Goal: Information Seeking & Learning: Check status

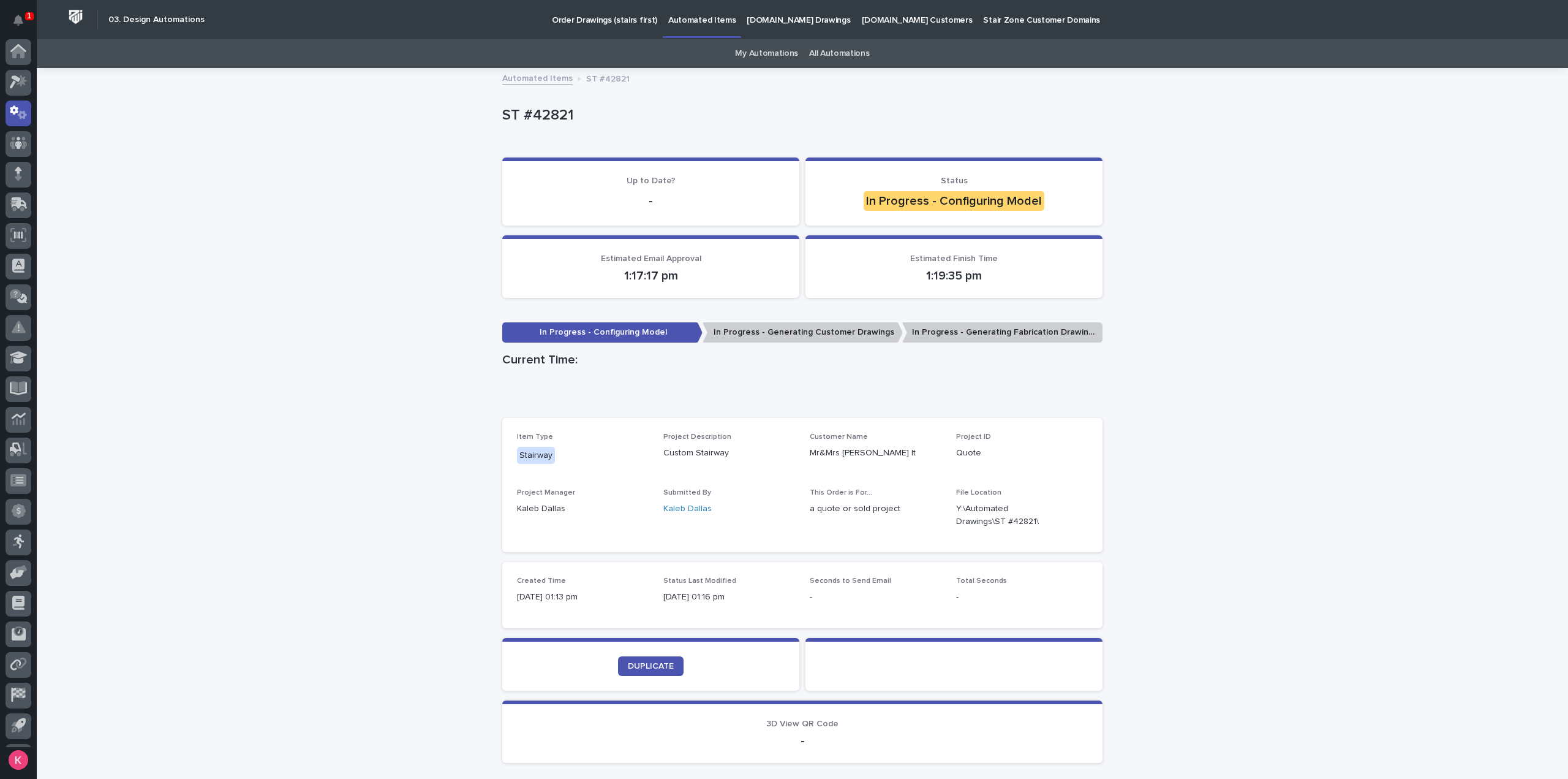
scroll to position [27, 0]
click at [157, 359] on div "Loading... Saving… Loading... Saving… ST #42821 ST #42821 Sorry, there was an e…" at bounding box center [802, 452] width 1531 height 765
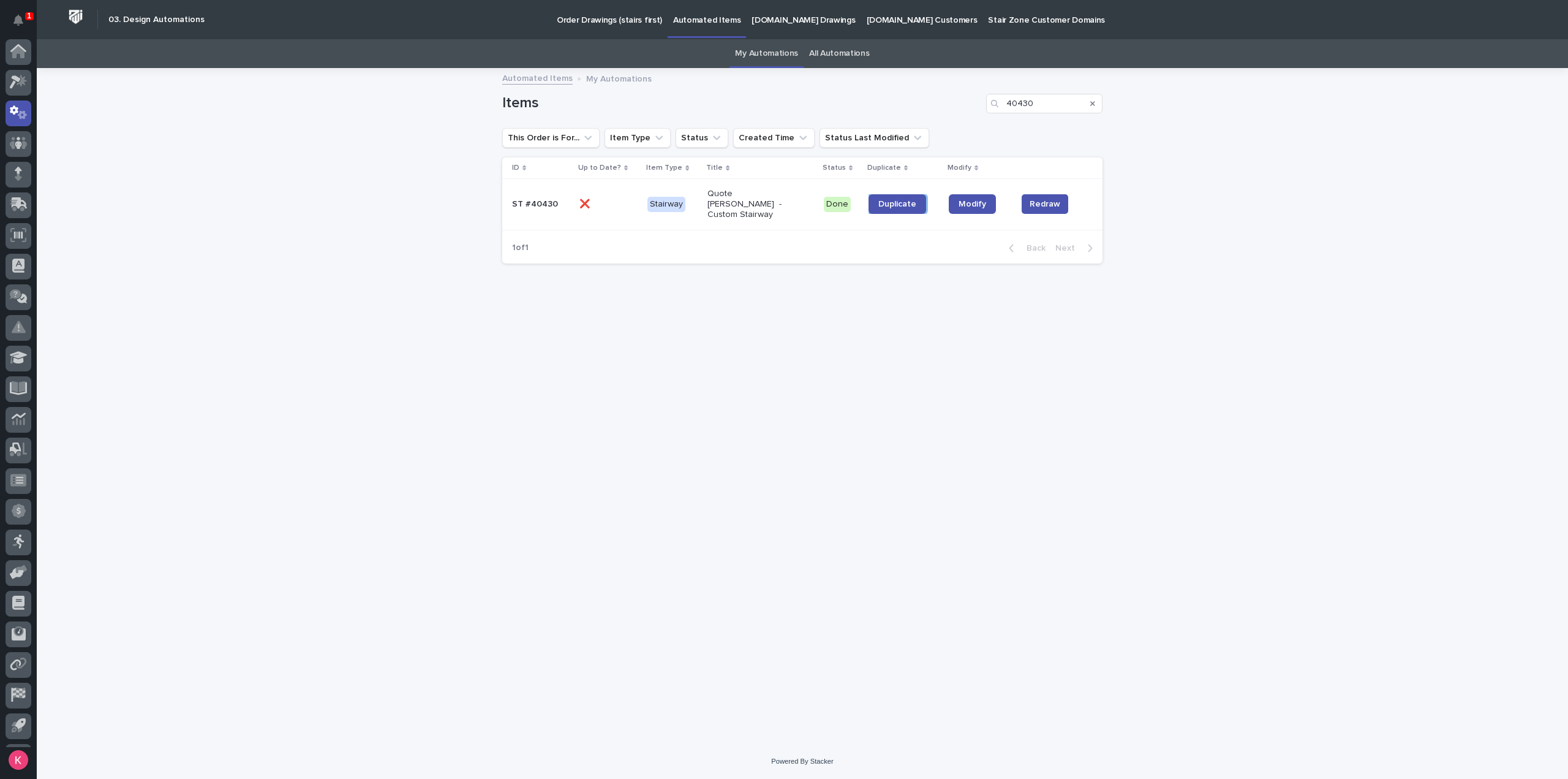
scroll to position [27, 0]
click at [748, 56] on link "My Automations" at bounding box center [766, 53] width 63 height 29
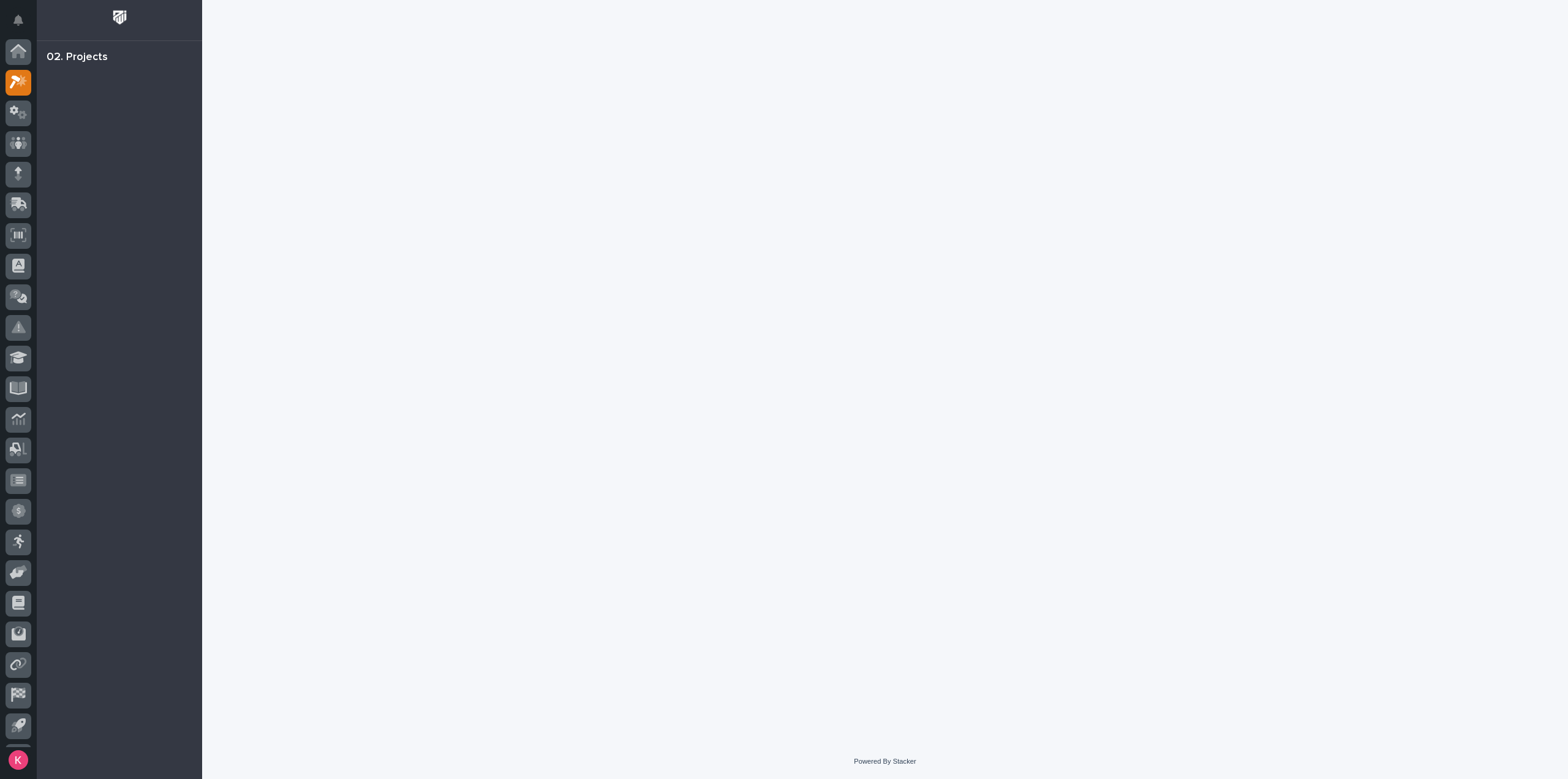
scroll to position [27, 0]
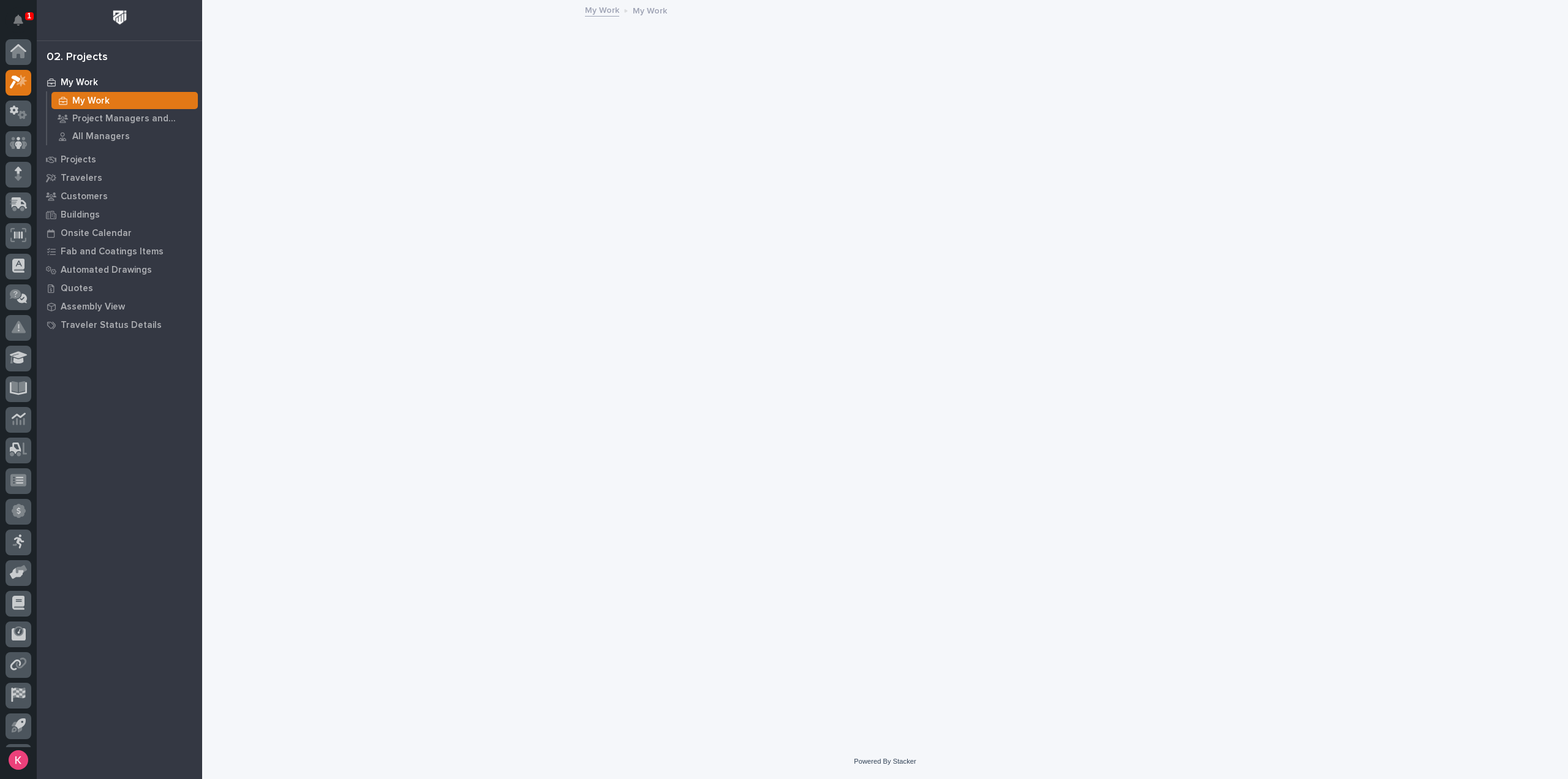
scroll to position [27, 0]
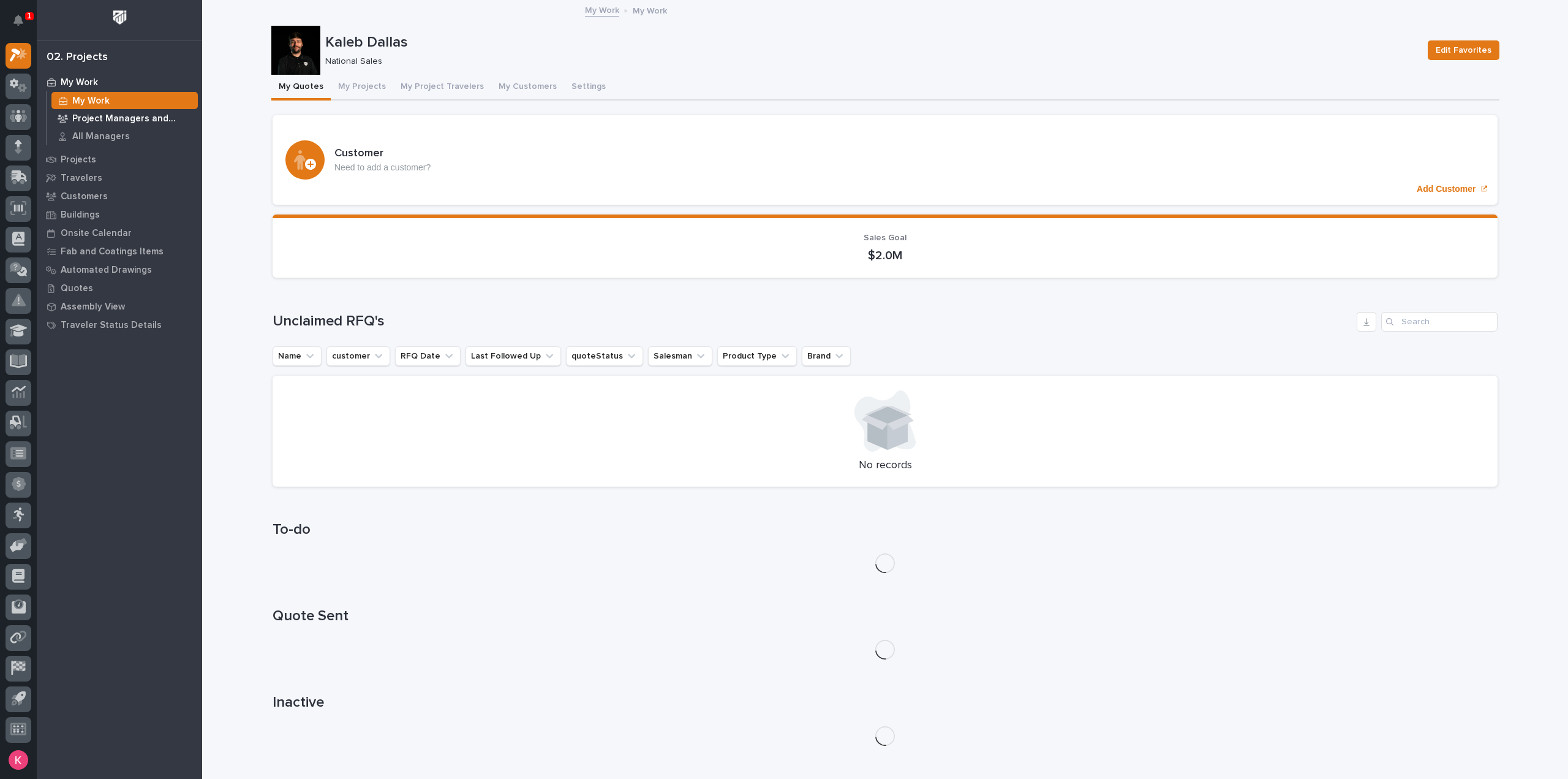
click at [150, 118] on p "Project Managers and Engineers" at bounding box center [133, 119] width 121 height 11
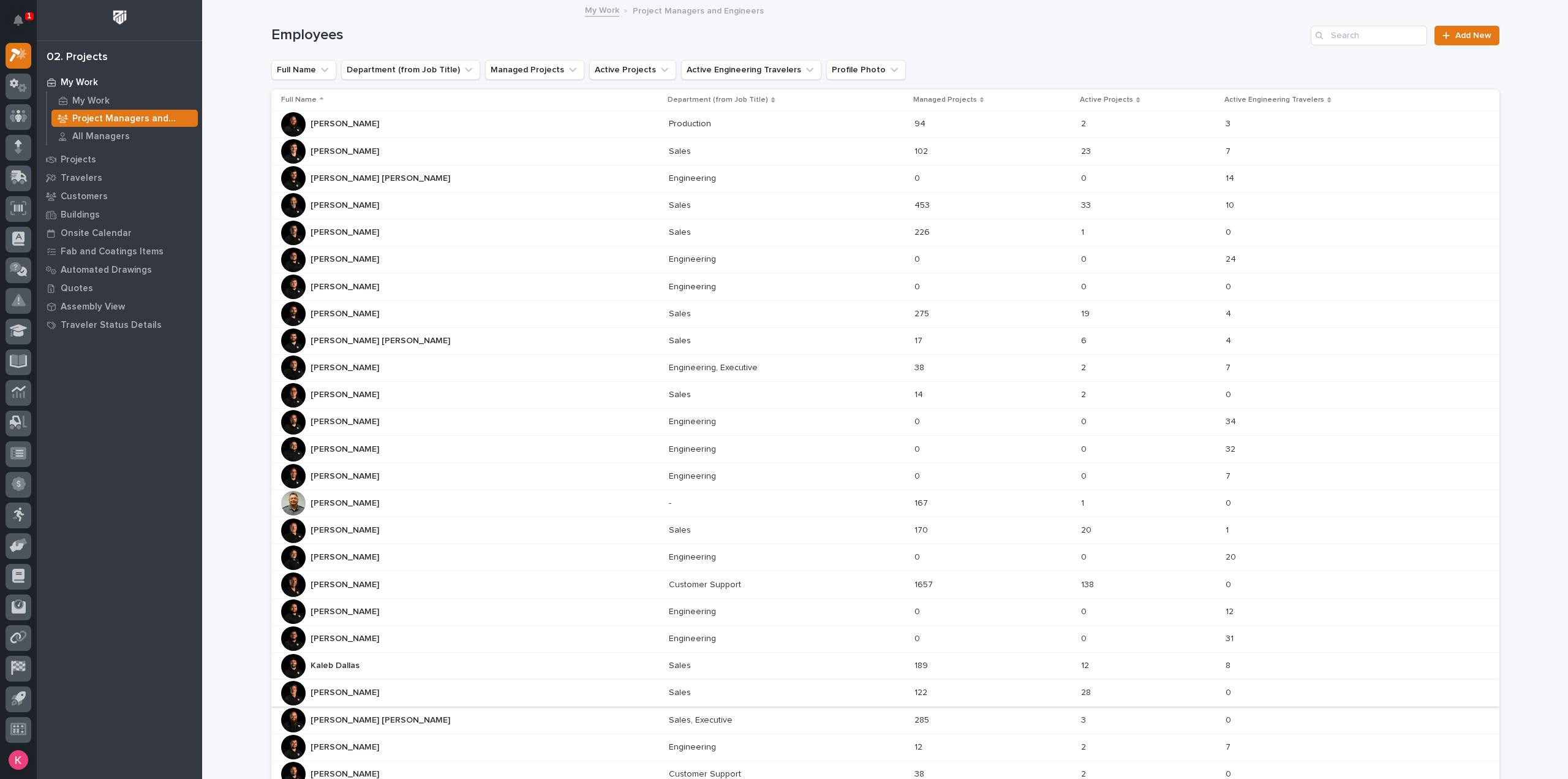
scroll to position [277, 0]
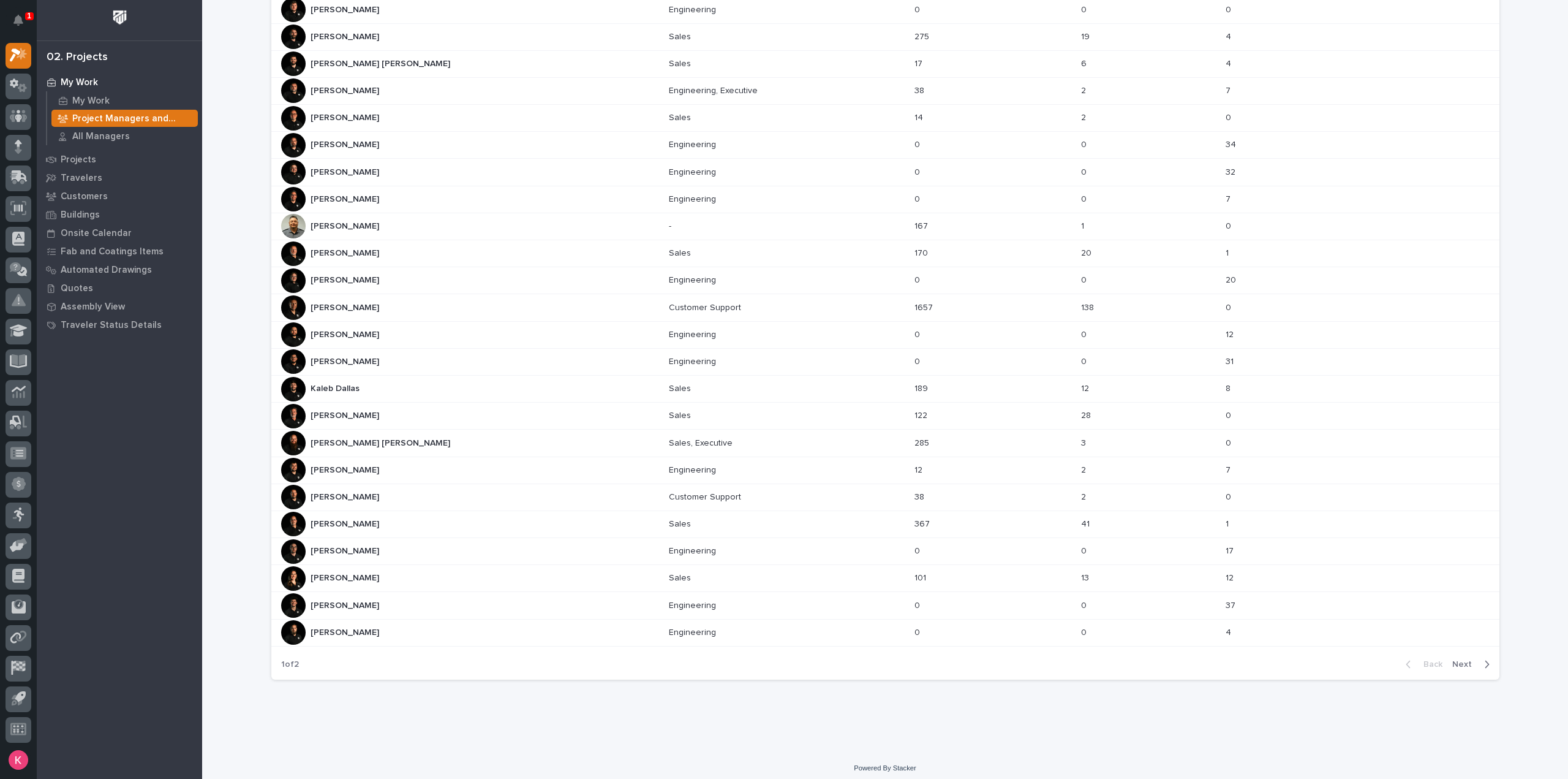
click at [1464, 659] on span "Next" at bounding box center [1466, 664] width 27 height 11
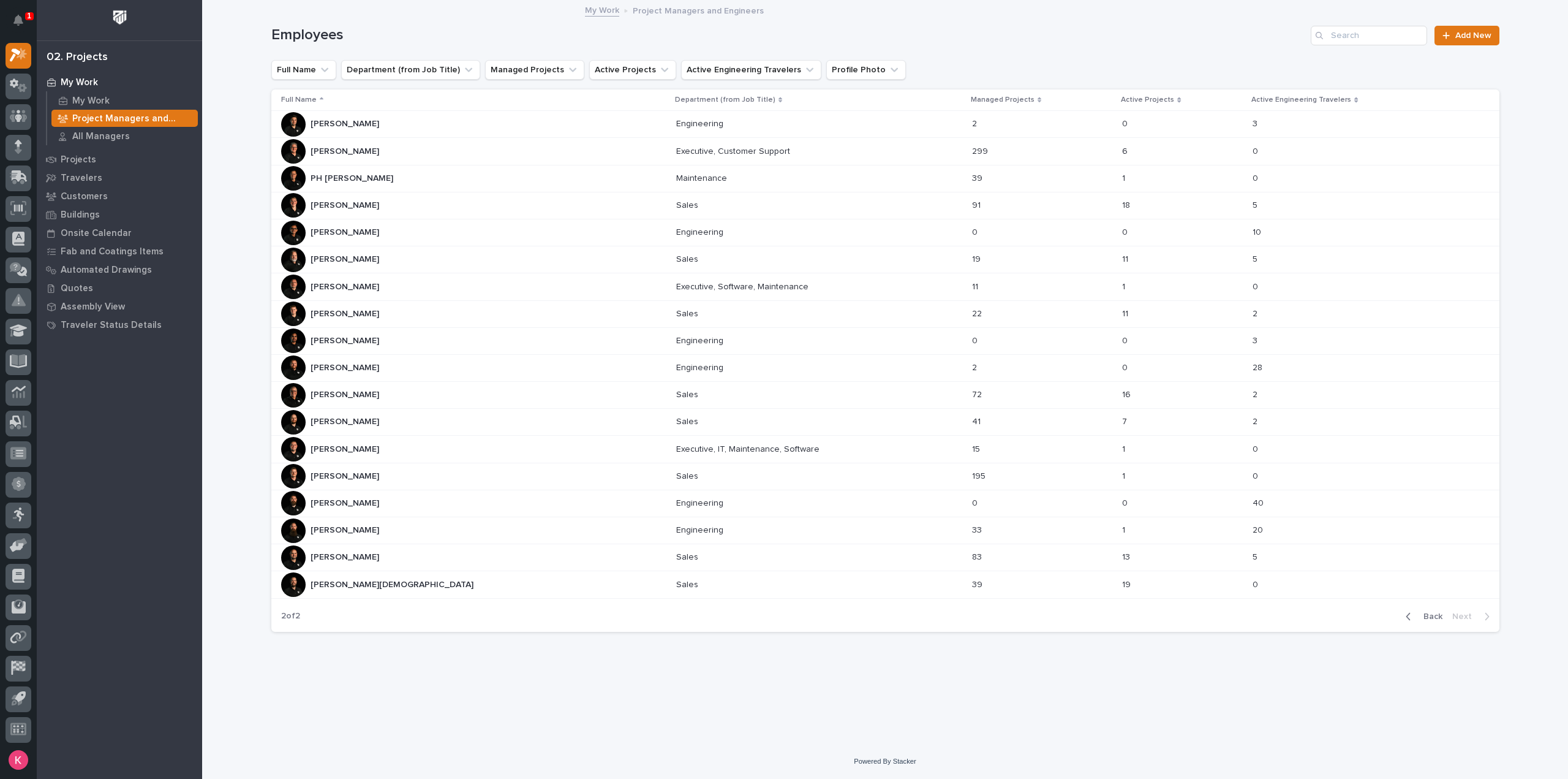
click at [457, 256] on div "Roark Jones Roark Jones" at bounding box center [473, 260] width 385 height 25
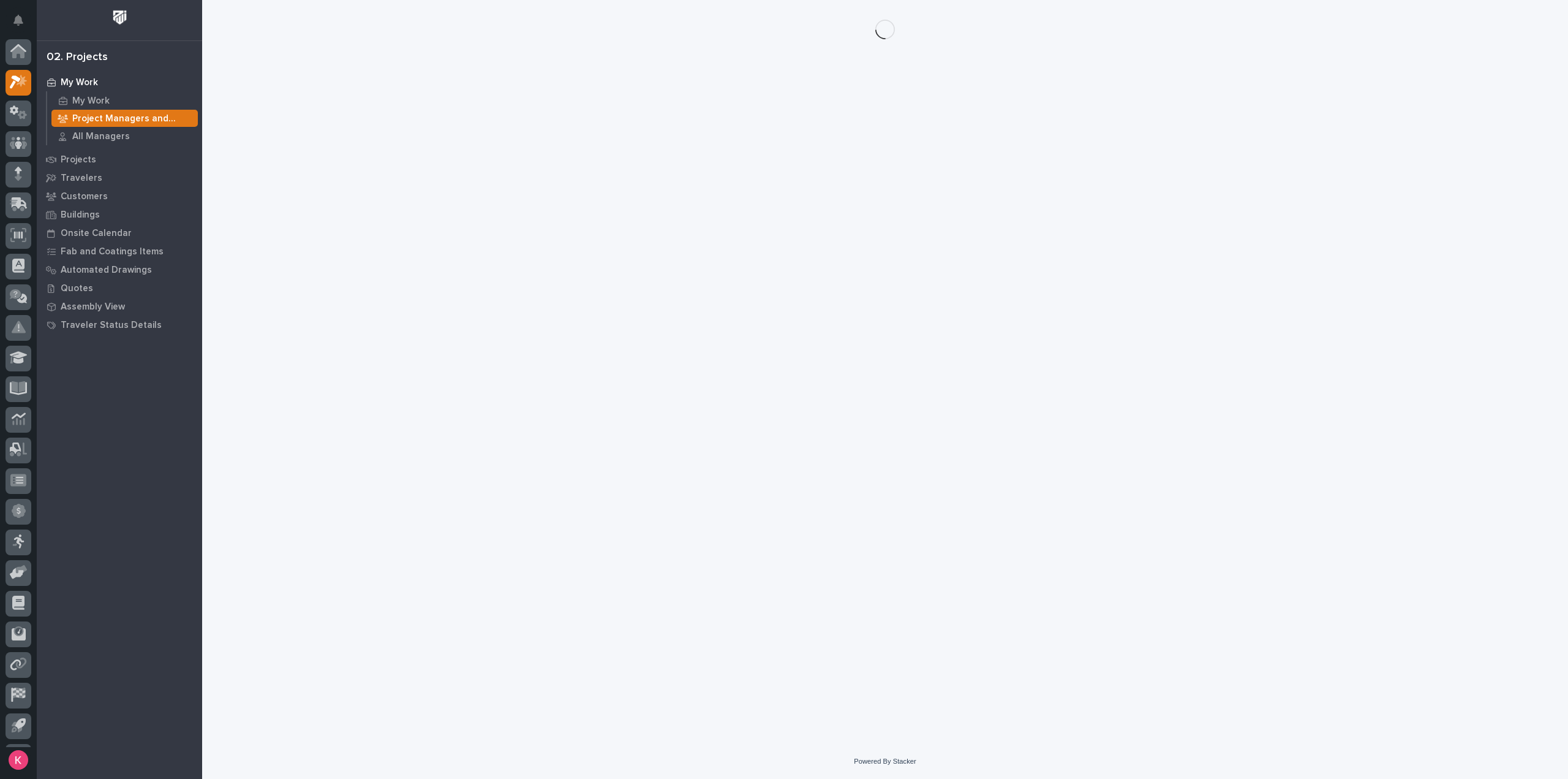
scroll to position [27, 0]
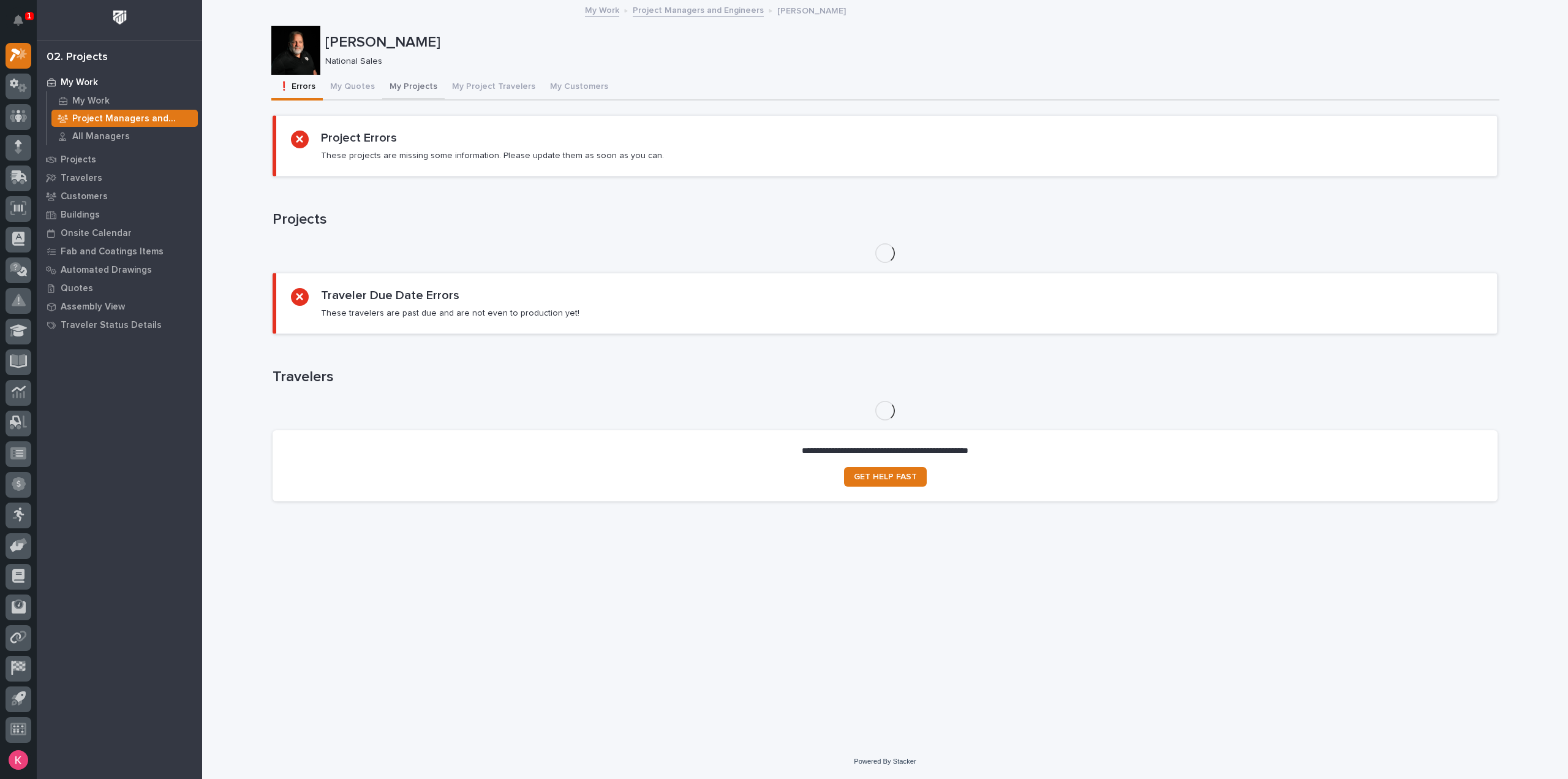
click at [399, 91] on button "My Projects" at bounding box center [413, 87] width 62 height 25
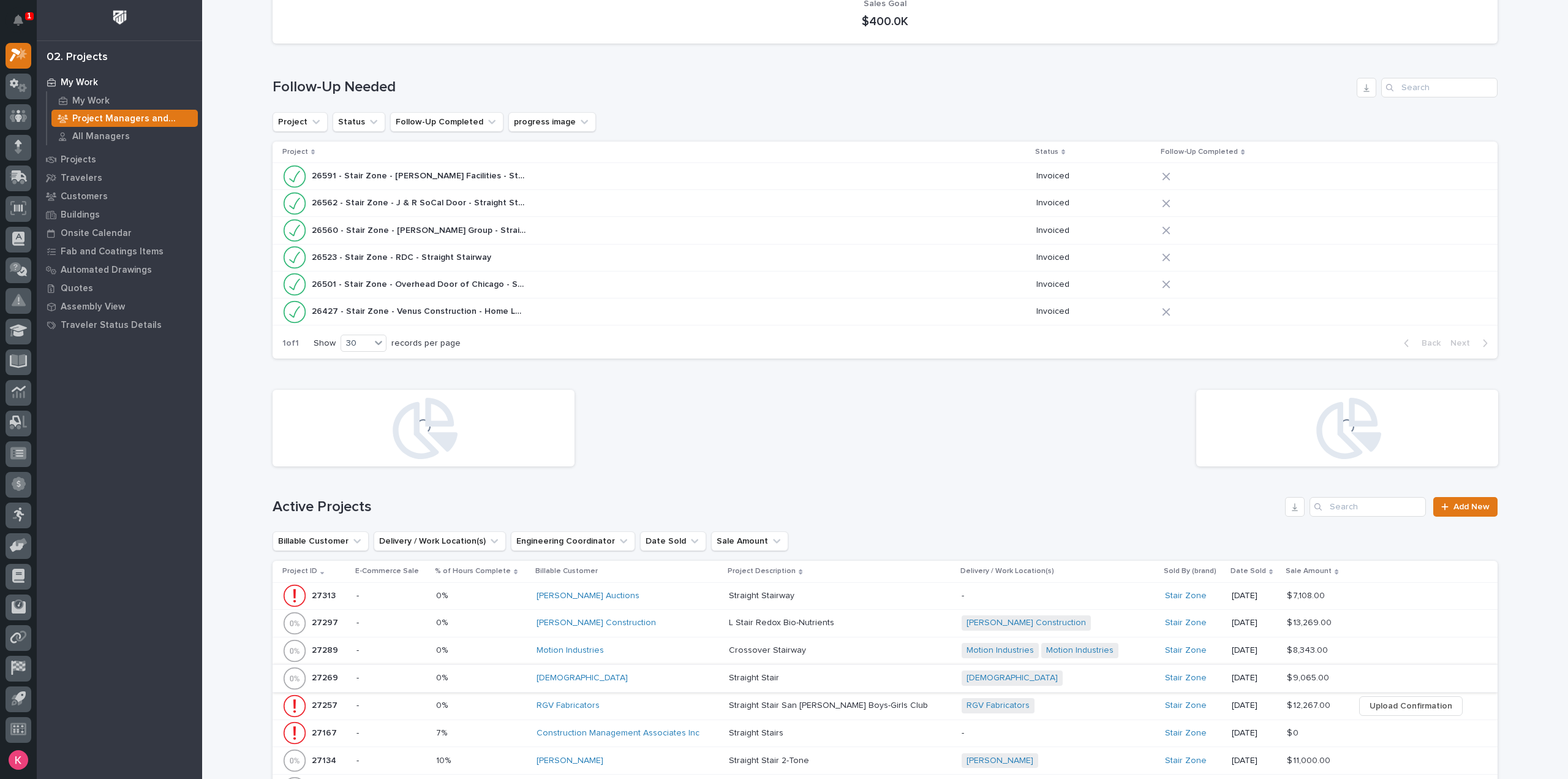
scroll to position [306, 0]
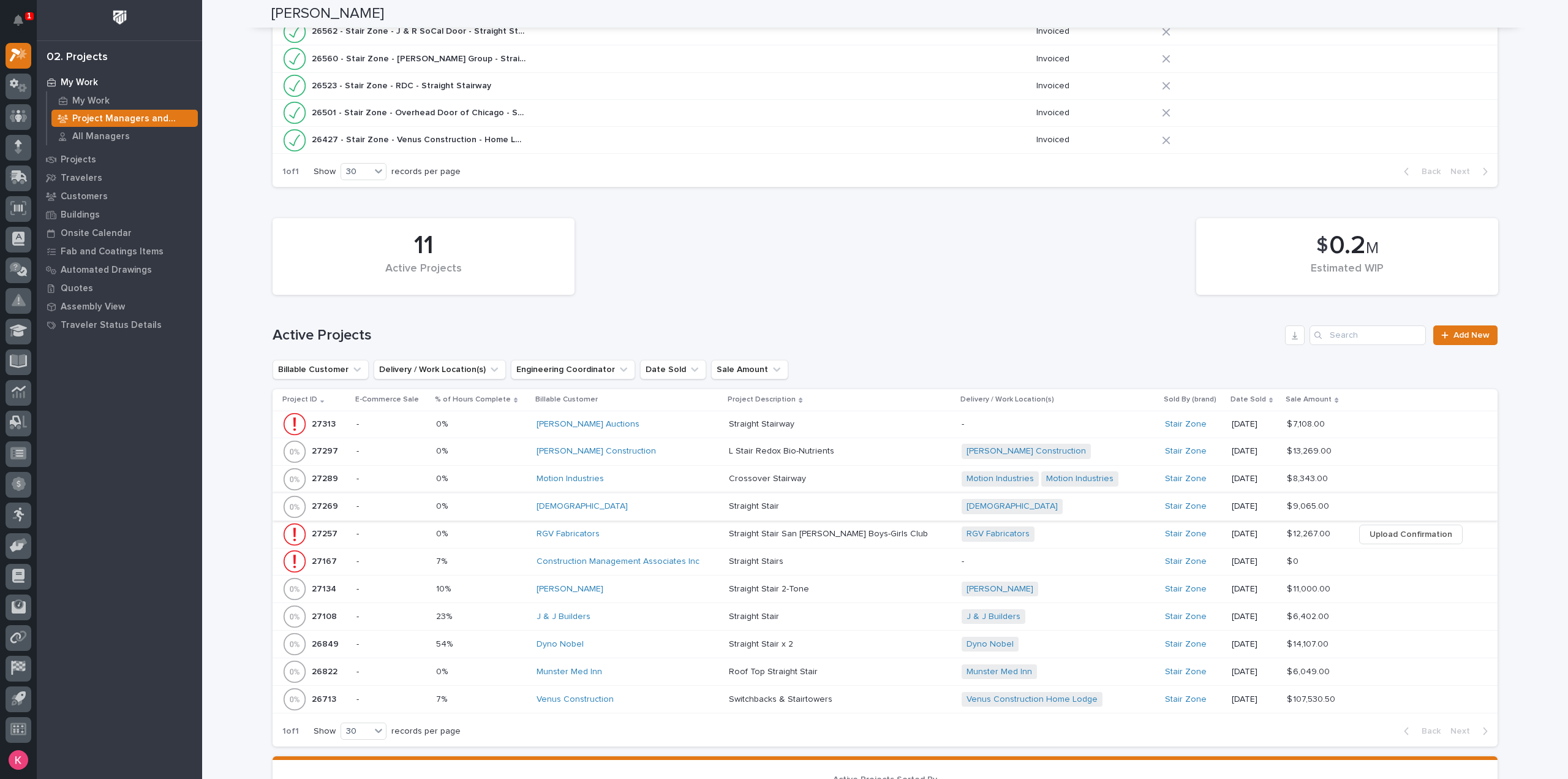
click at [667, 532] on div "RGV Fabricators" at bounding box center [627, 534] width 183 height 11
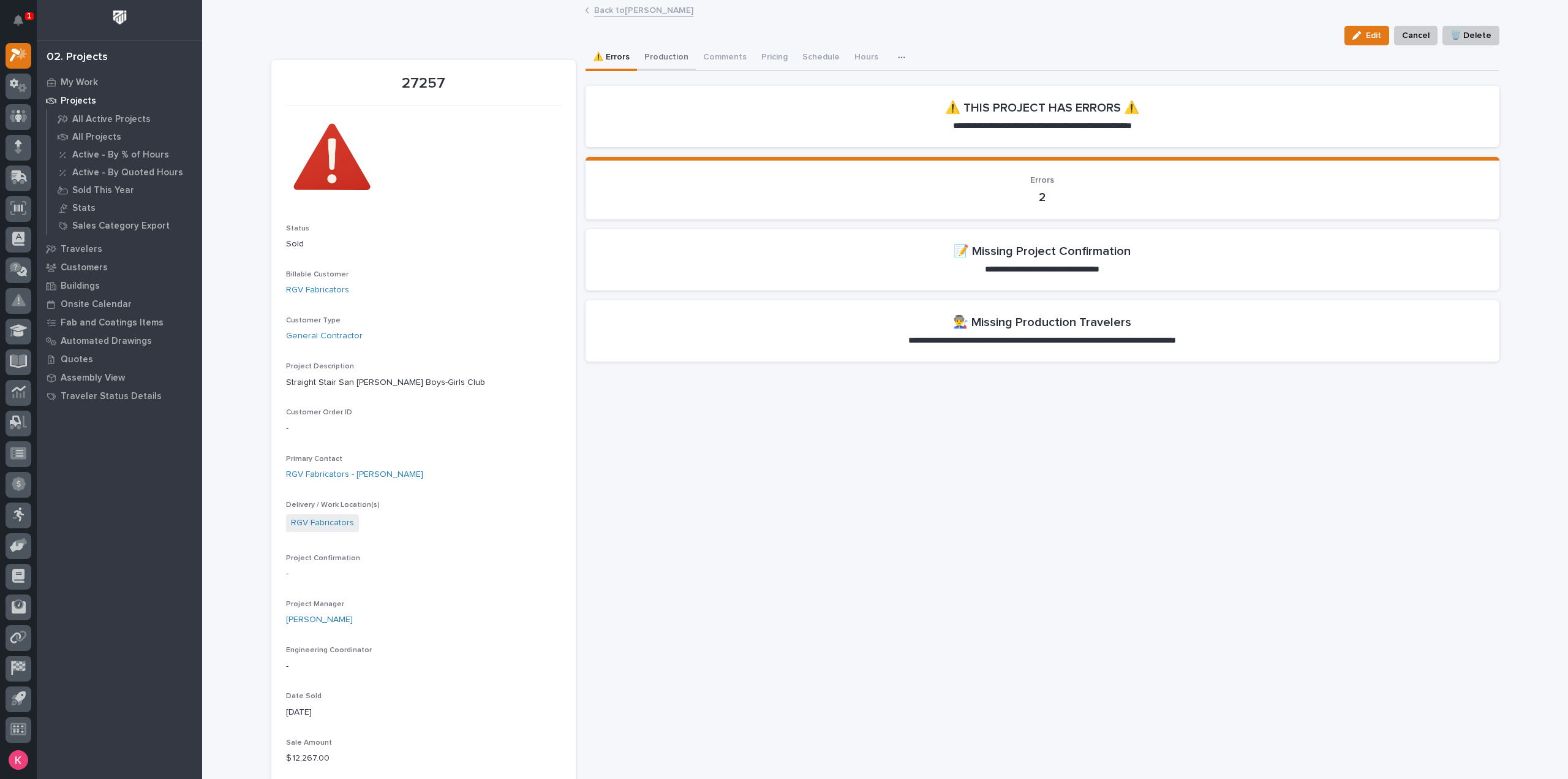
click at [643, 58] on button "Production" at bounding box center [666, 58] width 59 height 25
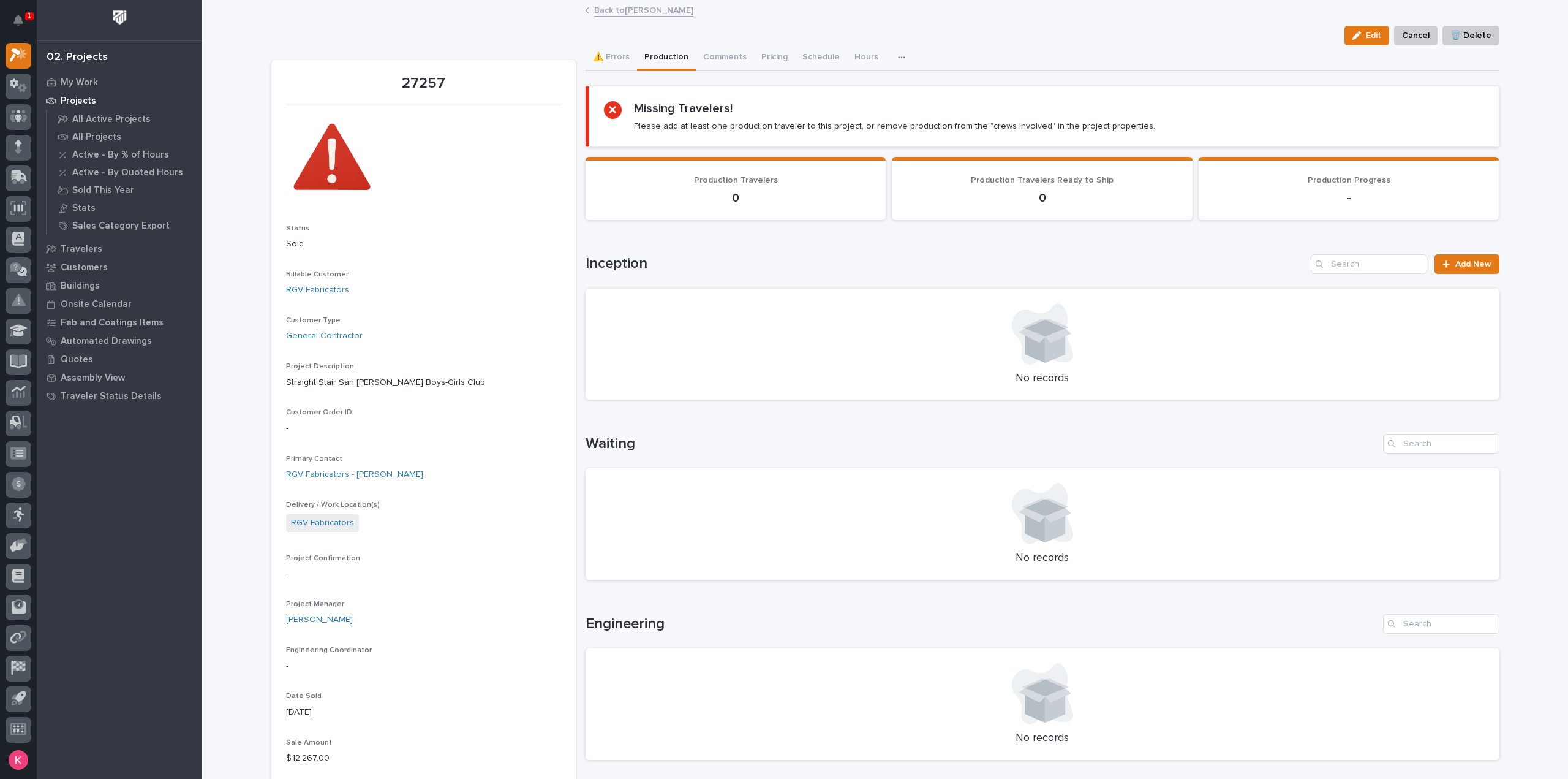
click at [864, 508] on div at bounding box center [1042, 514] width 885 height 61
click at [871, 506] on div at bounding box center [1042, 514] width 885 height 61
click at [872, 507] on div at bounding box center [1042, 514] width 885 height 61
click at [873, 509] on div at bounding box center [1042, 514] width 885 height 61
click at [878, 508] on div at bounding box center [1042, 514] width 885 height 61
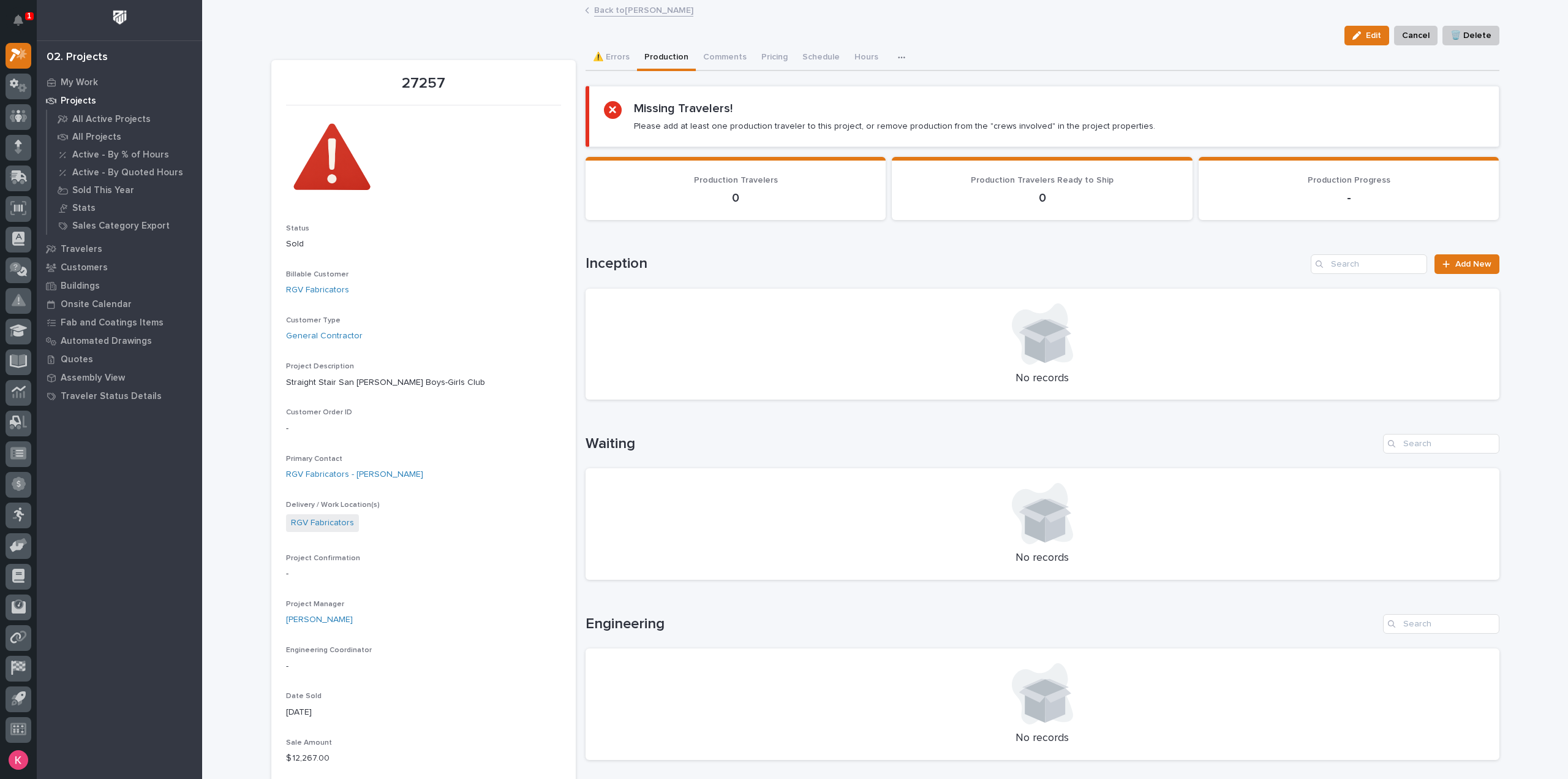
click at [875, 449] on h1 "Waiting" at bounding box center [982, 444] width 793 height 18
click at [877, 449] on h1 "Waiting" at bounding box center [982, 444] width 793 height 18
click at [879, 446] on h1 "Waiting" at bounding box center [982, 444] width 793 height 18
drag, startPoint x: 754, startPoint y: 372, endPoint x: 763, endPoint y: 359, distance: 15.8
click at [762, 361] on div "No records" at bounding box center [1042, 344] width 914 height 111
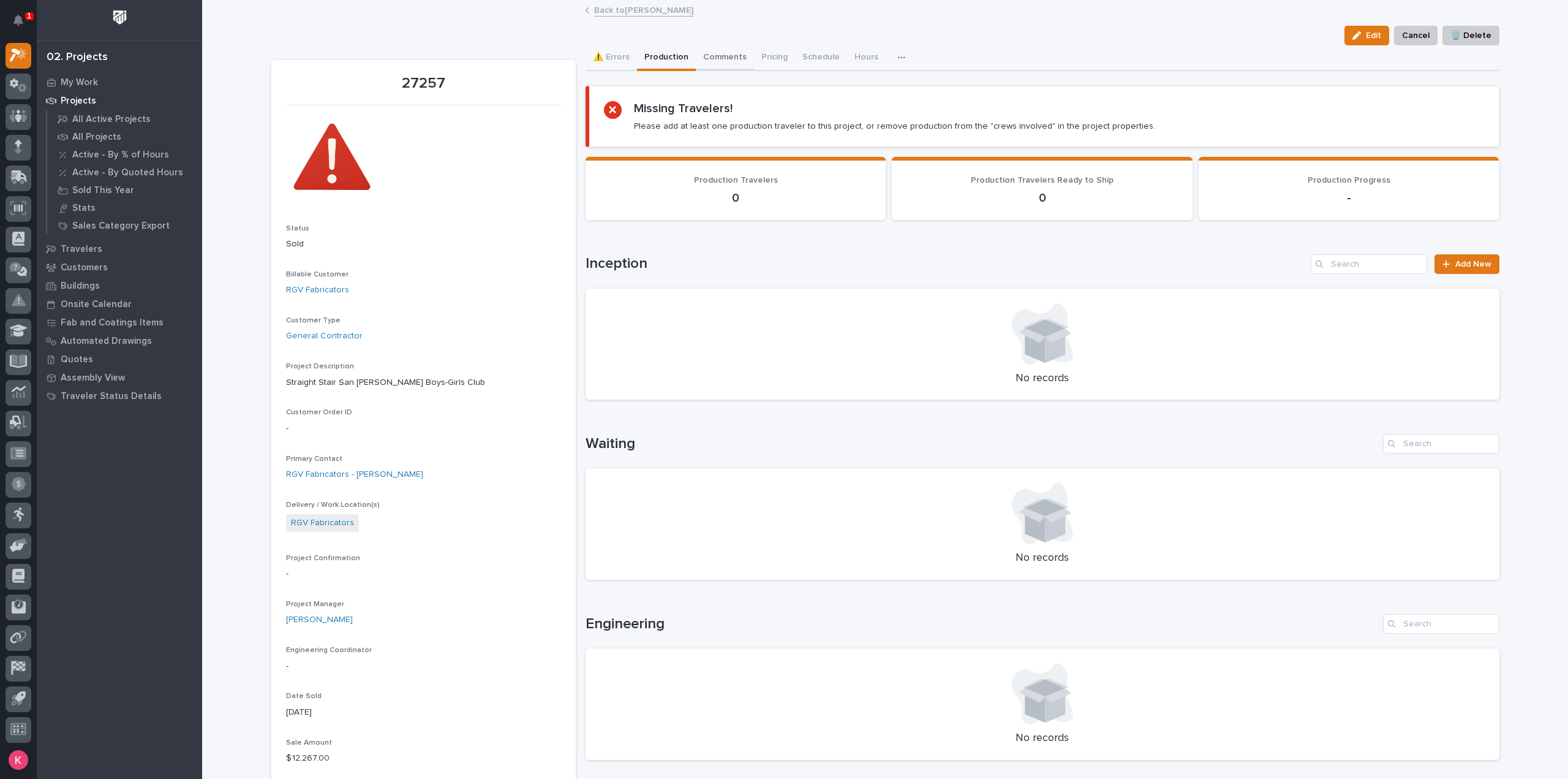
click at [710, 51] on button "Comments" at bounding box center [724, 58] width 59 height 25
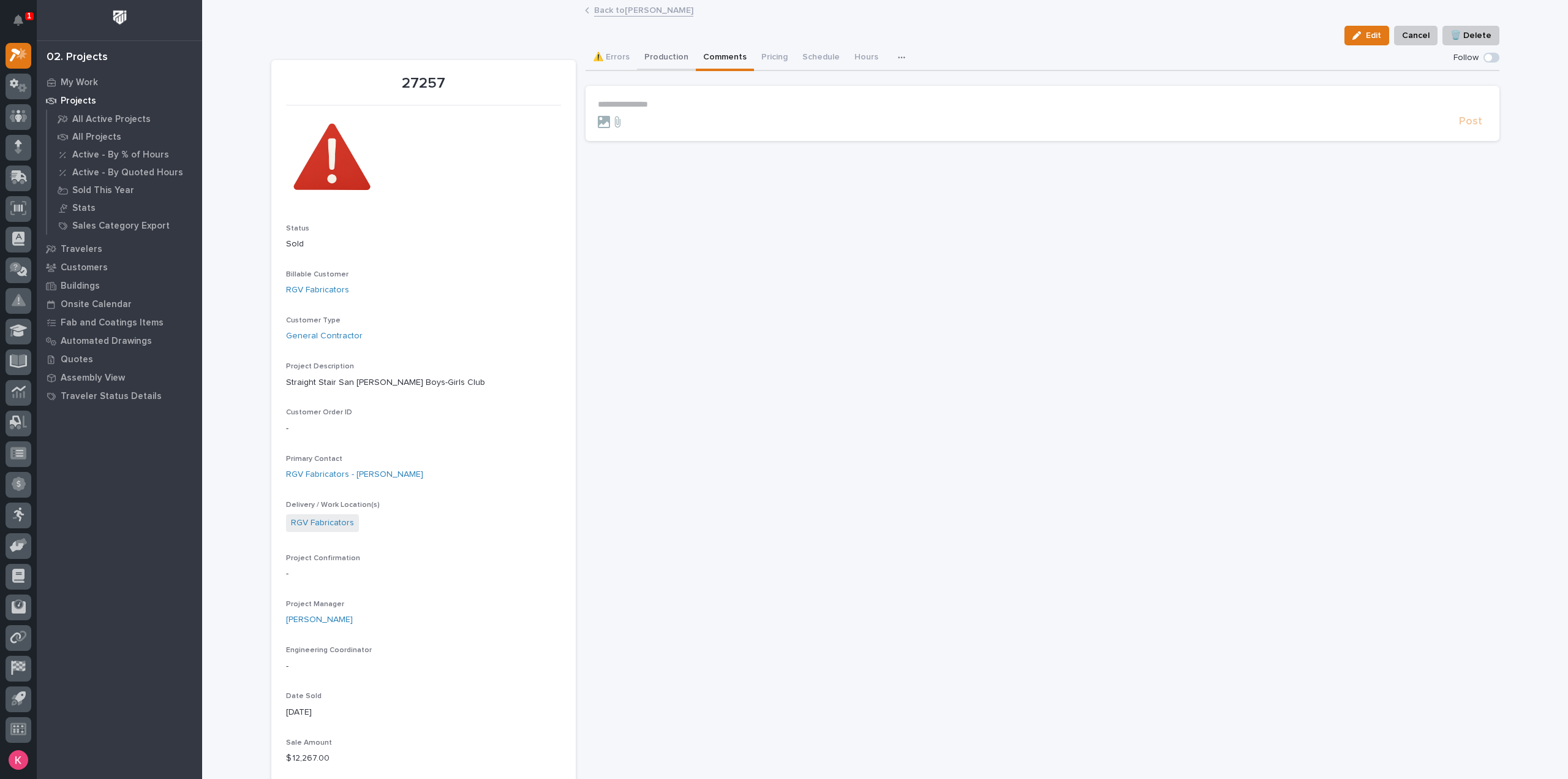
click at [686, 65] on button "Production" at bounding box center [666, 58] width 59 height 25
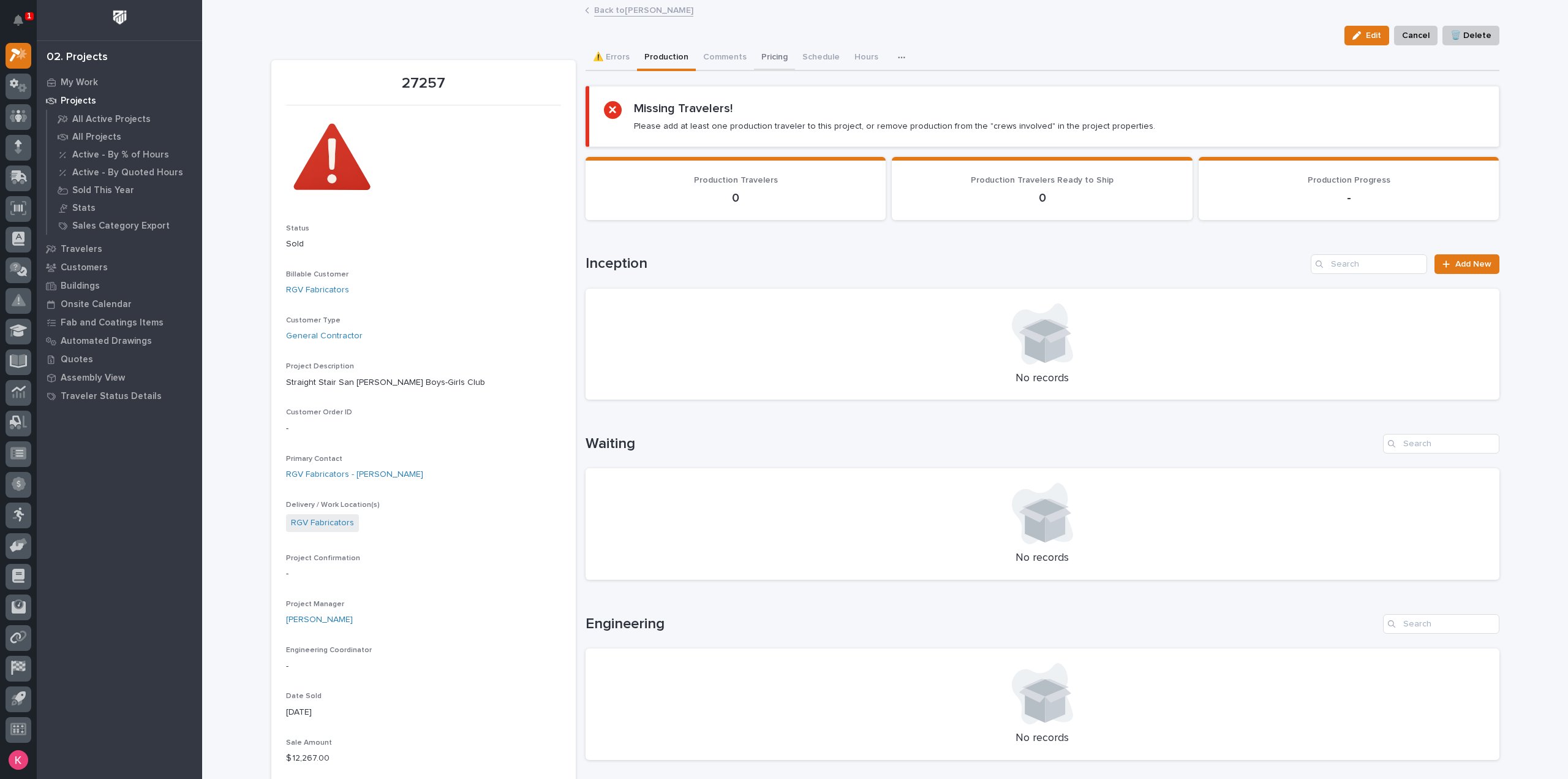
click at [784, 63] on button "Pricing" at bounding box center [774, 58] width 41 height 25
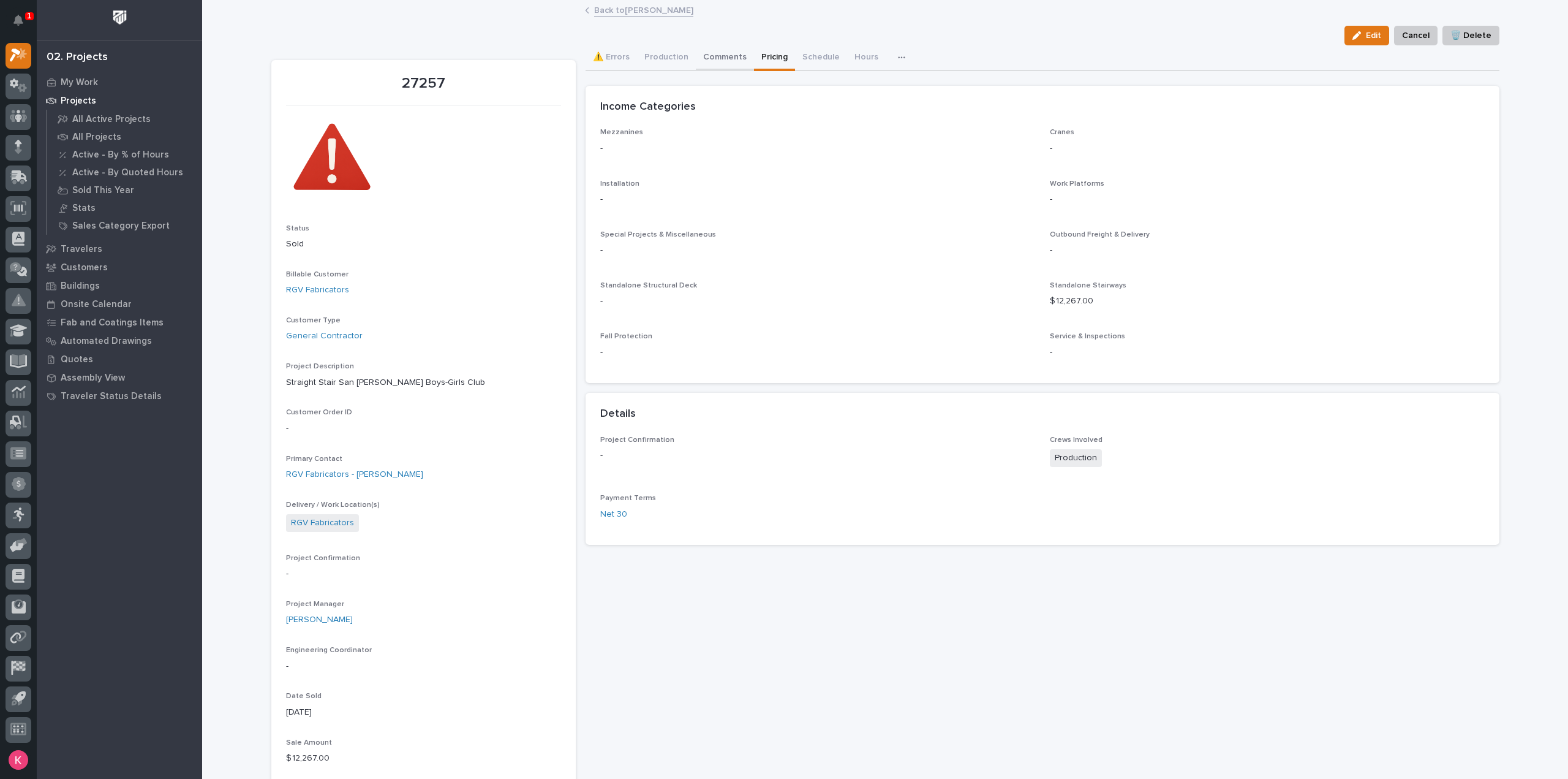
click at [696, 63] on button "Comments" at bounding box center [724, 58] width 59 height 25
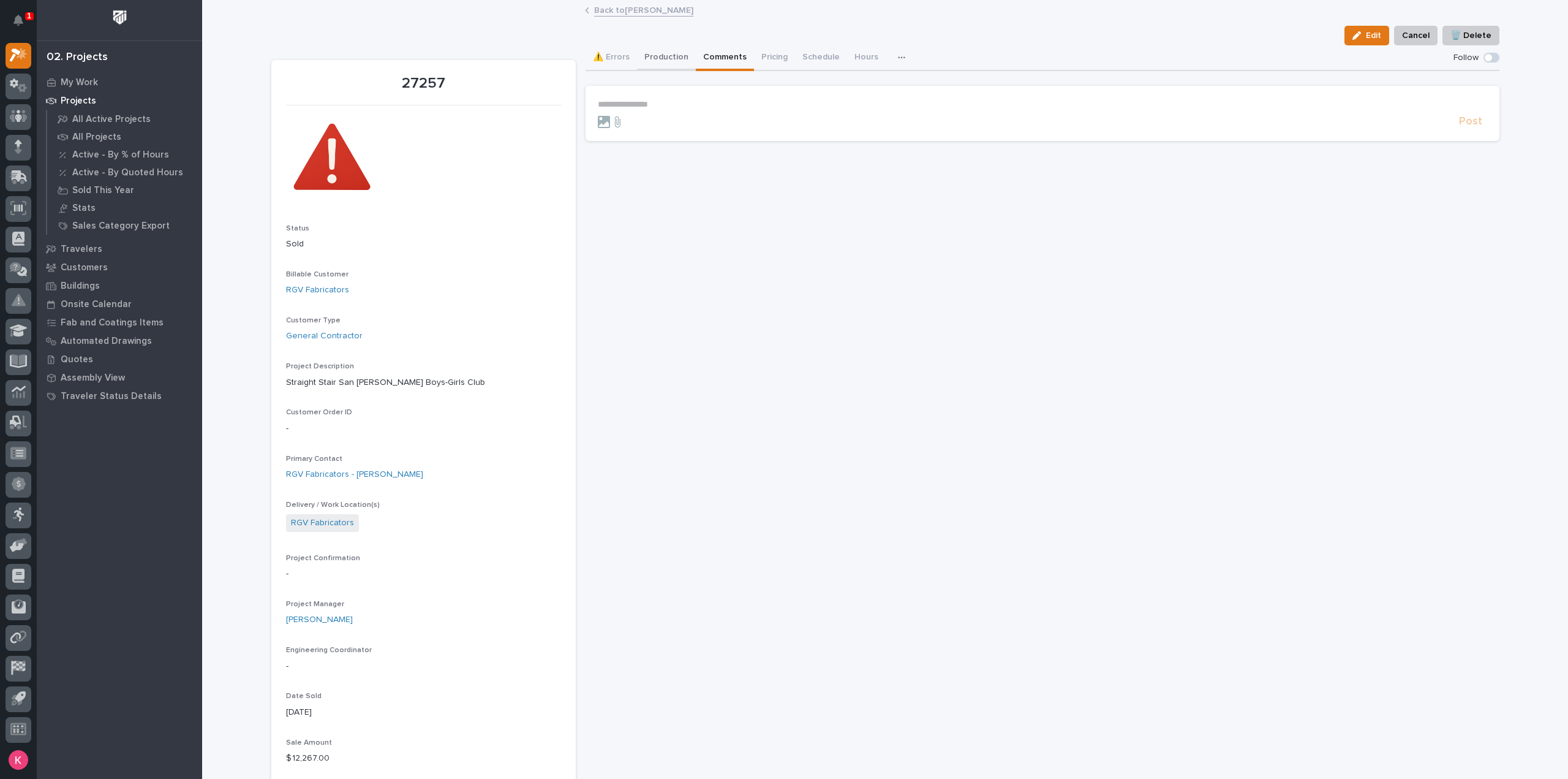
click at [645, 63] on button "Production" at bounding box center [666, 58] width 59 height 25
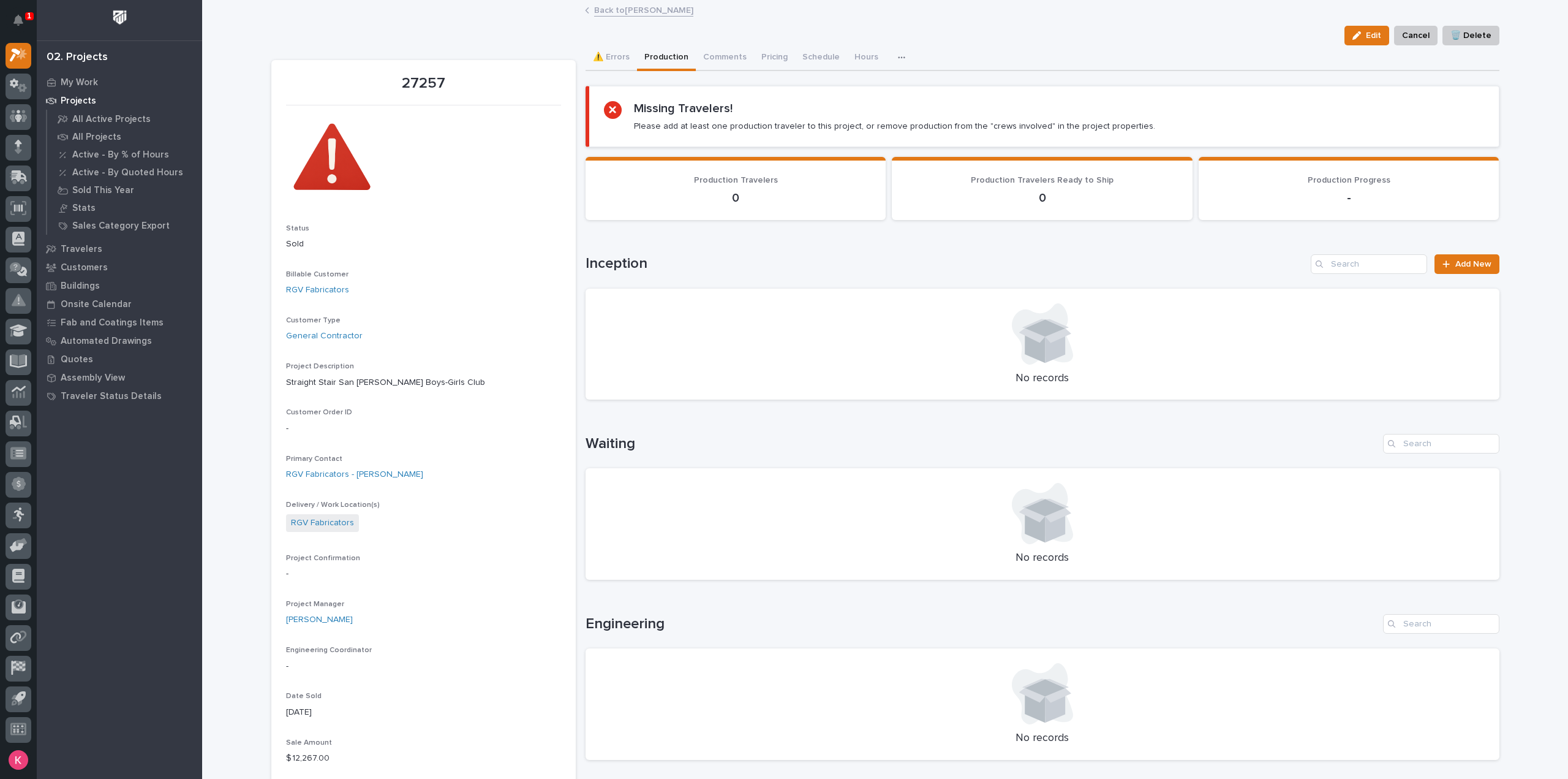
click at [709, 372] on p "No records" at bounding box center [1042, 378] width 885 height 13
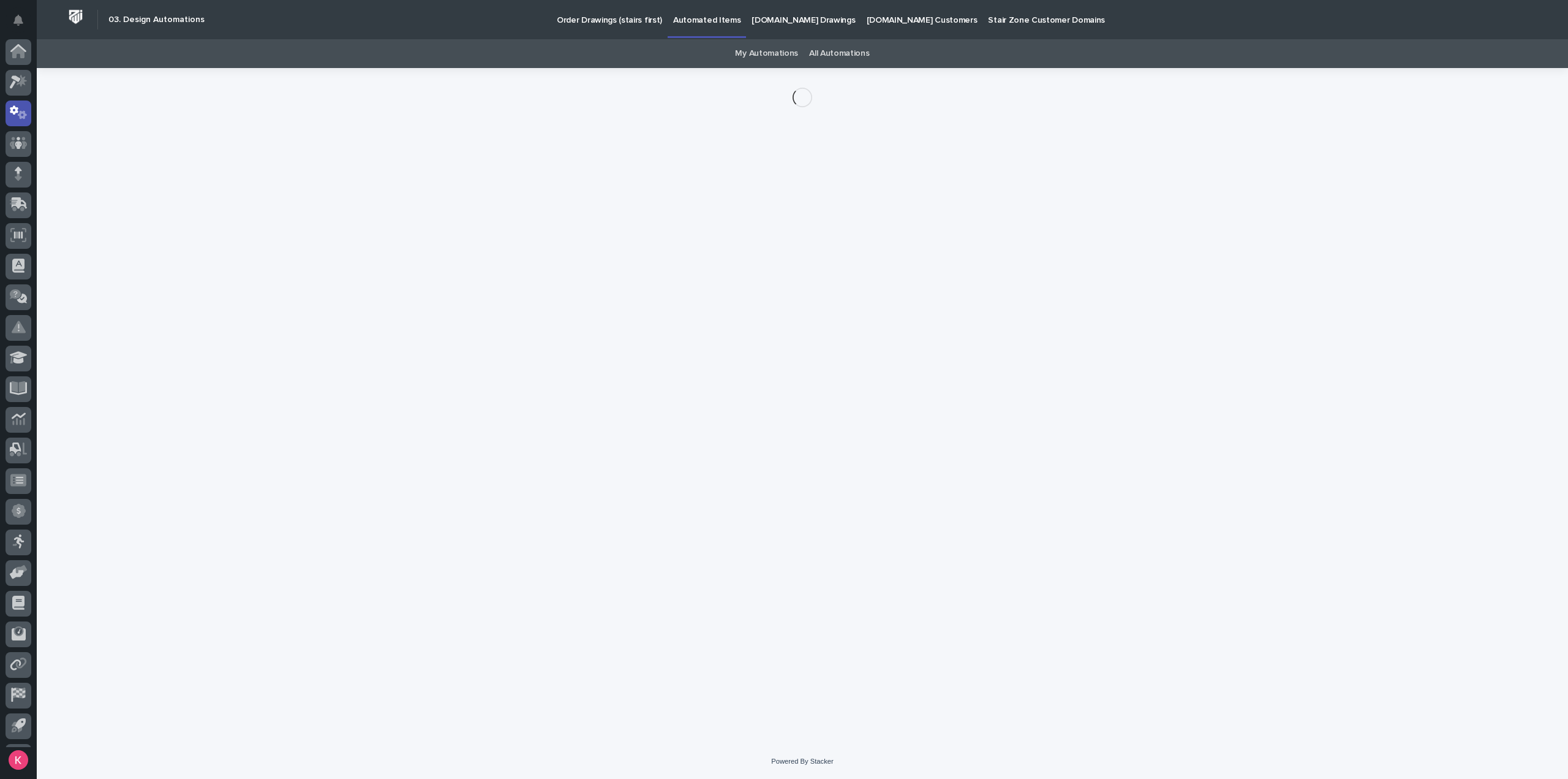
scroll to position [27, 0]
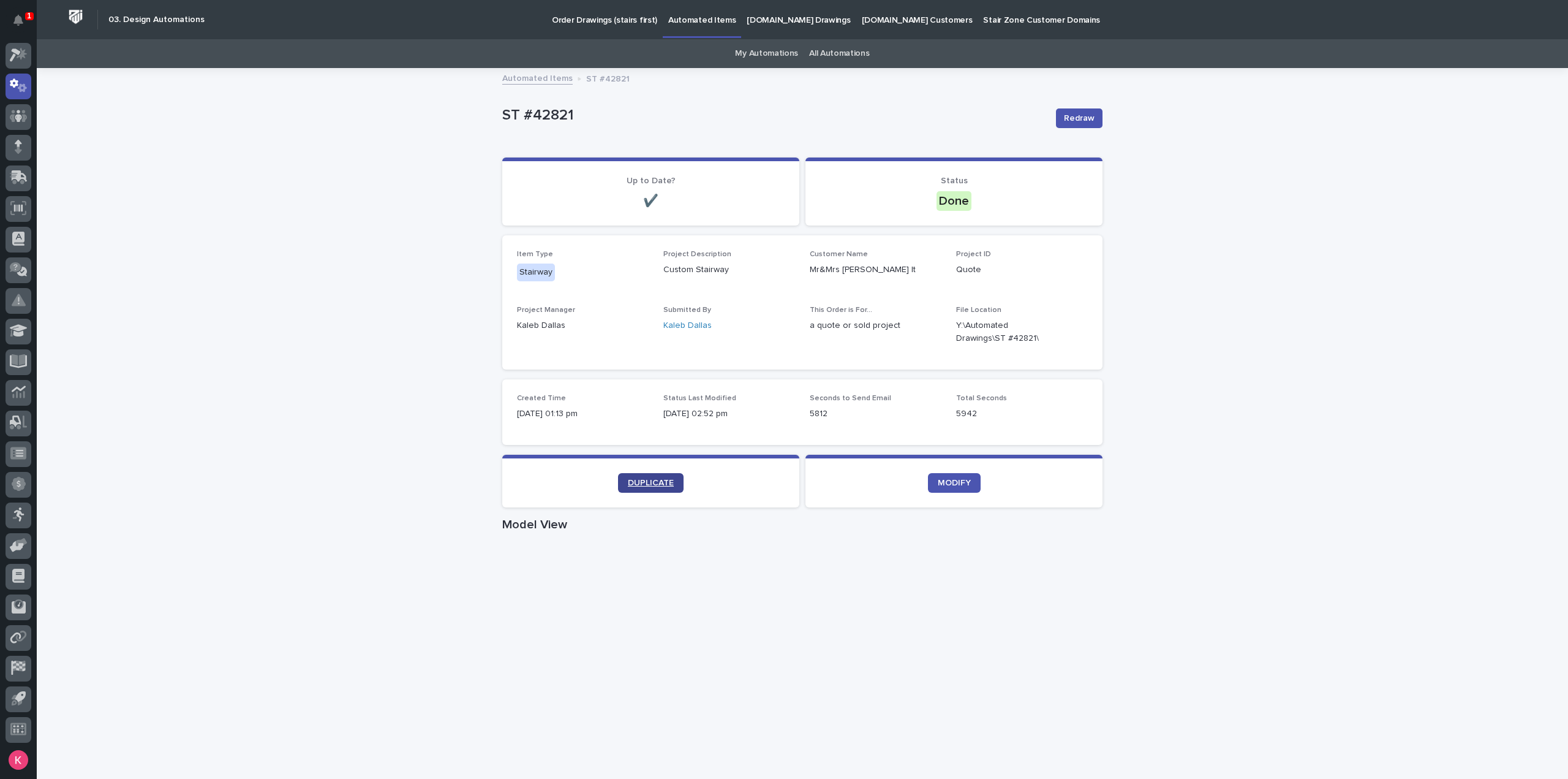
click at [620, 474] on link "DUPLICATE" at bounding box center [650, 482] width 66 height 19
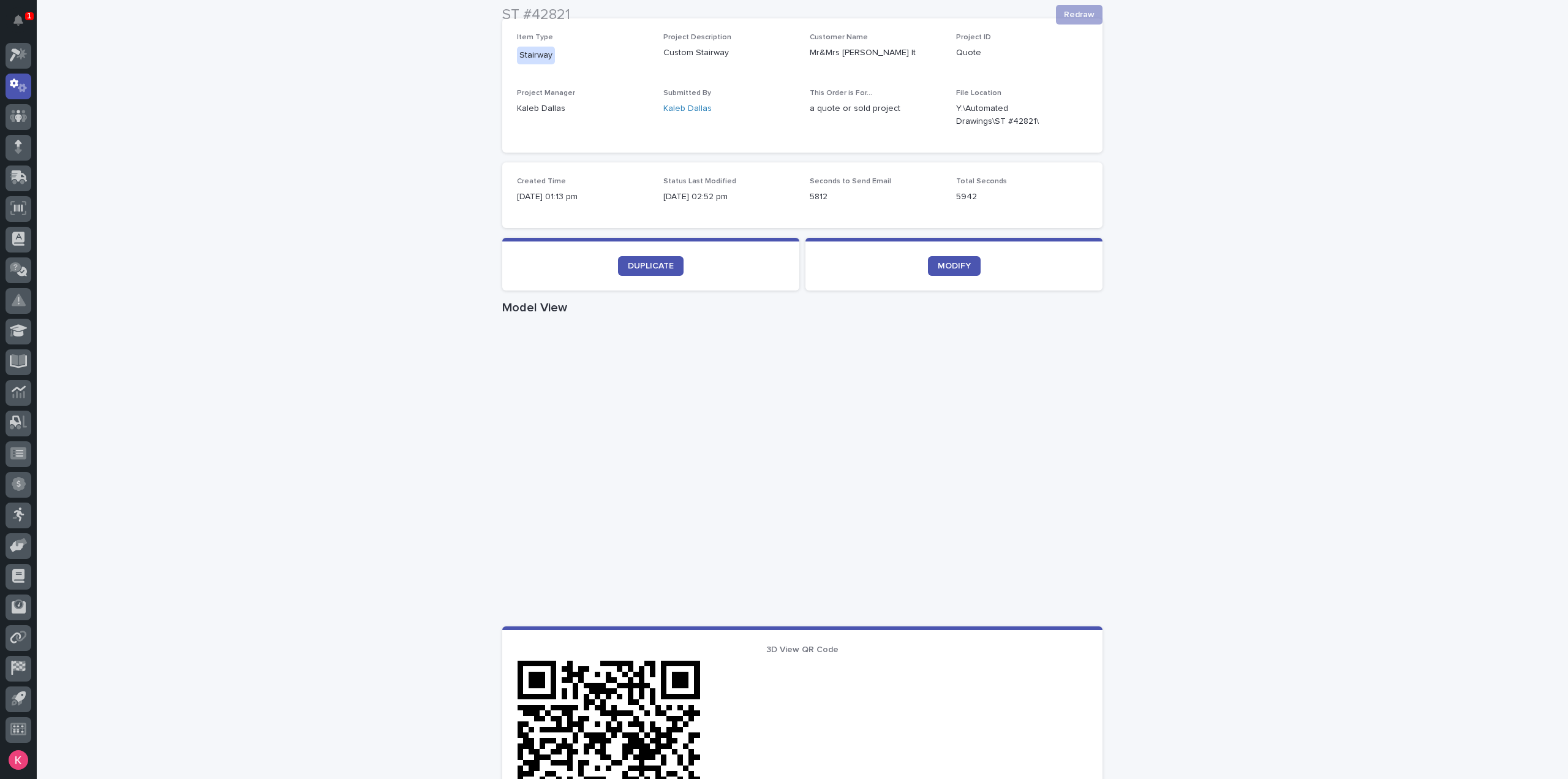
scroll to position [245, 0]
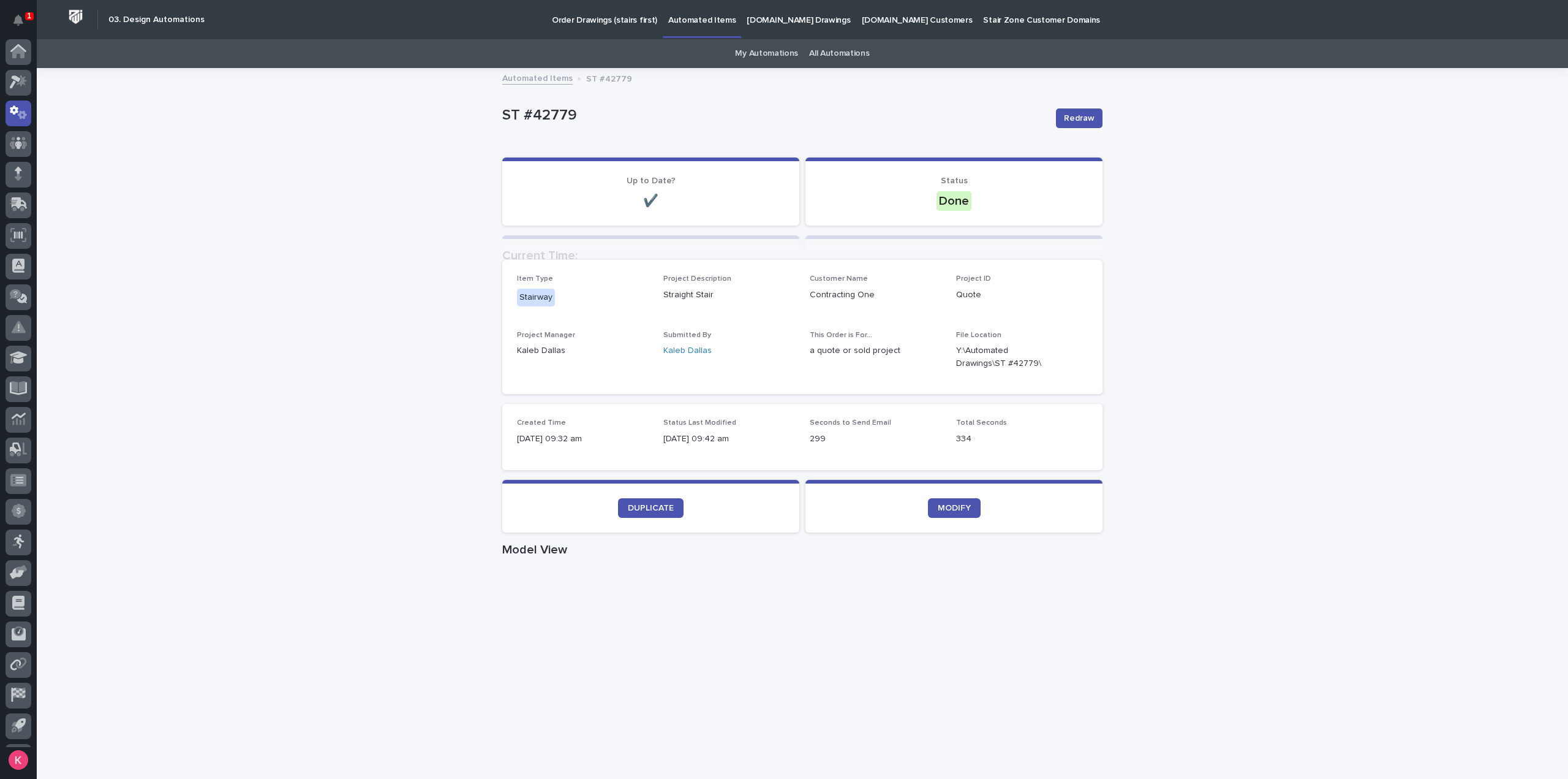
scroll to position [27, 0]
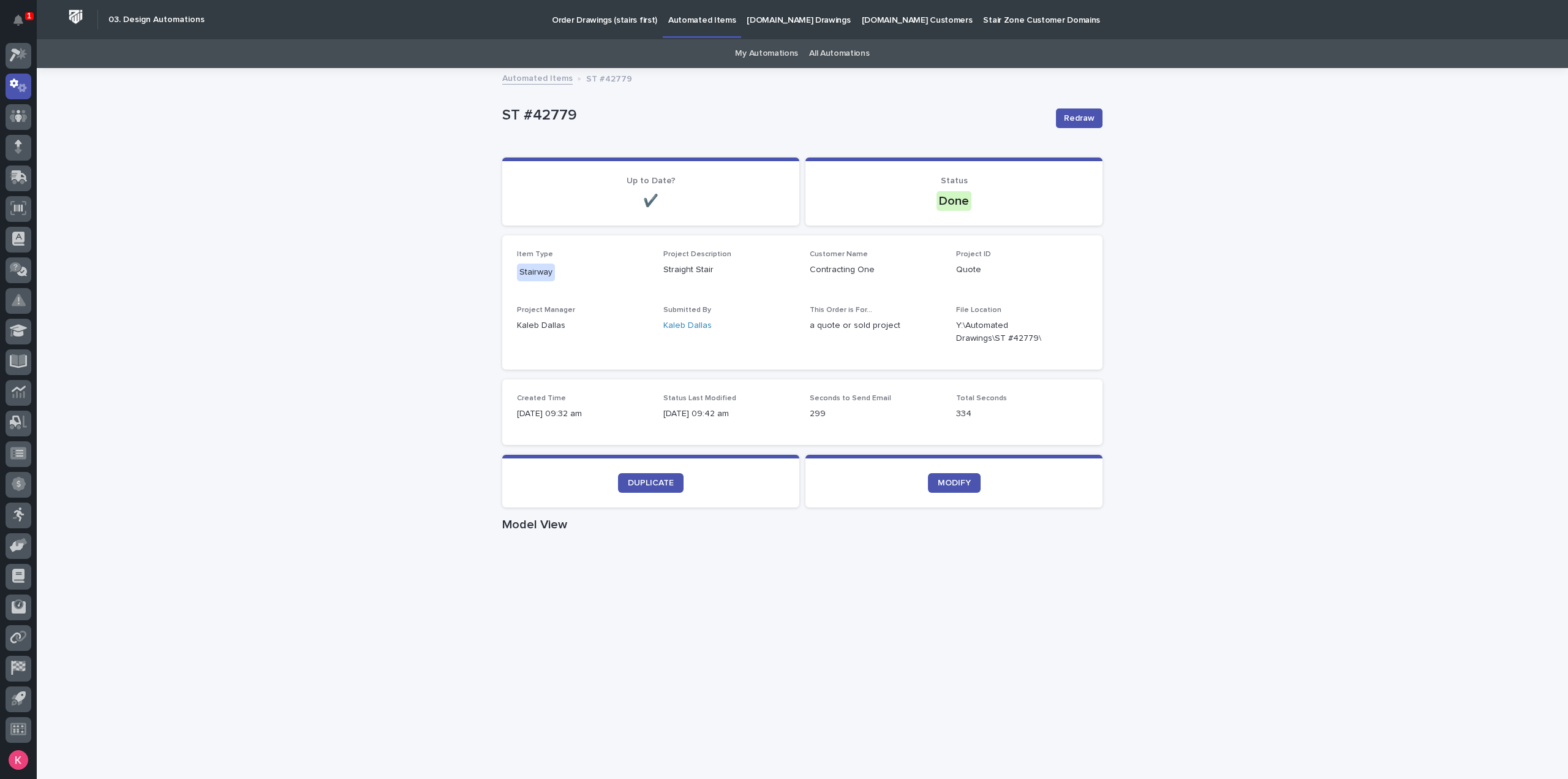
click at [1382, 127] on div "Loading... Saving… Loading... Saving… ST #42779 Redraw ST #42779 Redraw Sorry, …" at bounding box center [802, 709] width 1531 height 1281
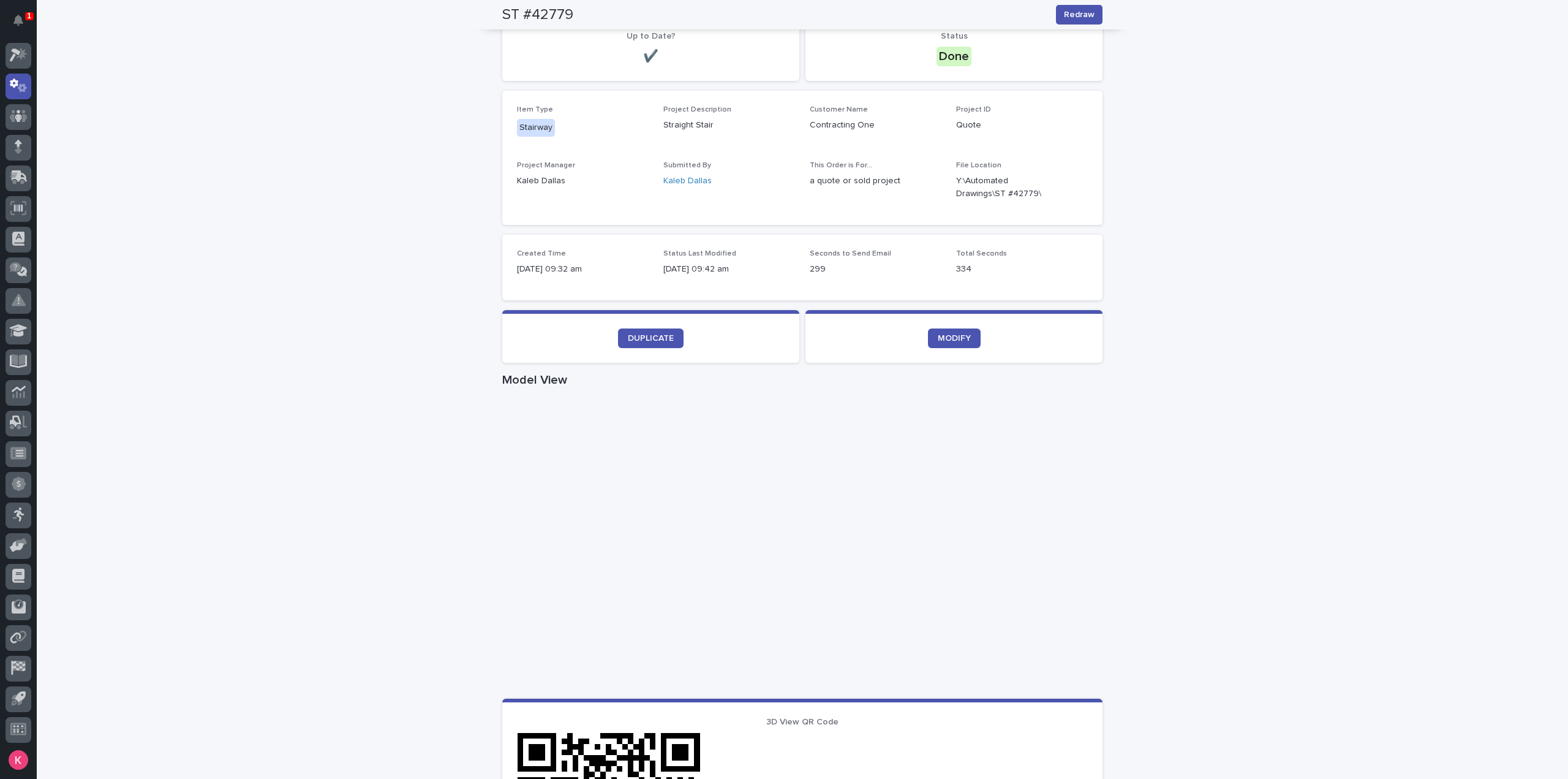
scroll to position [0, 0]
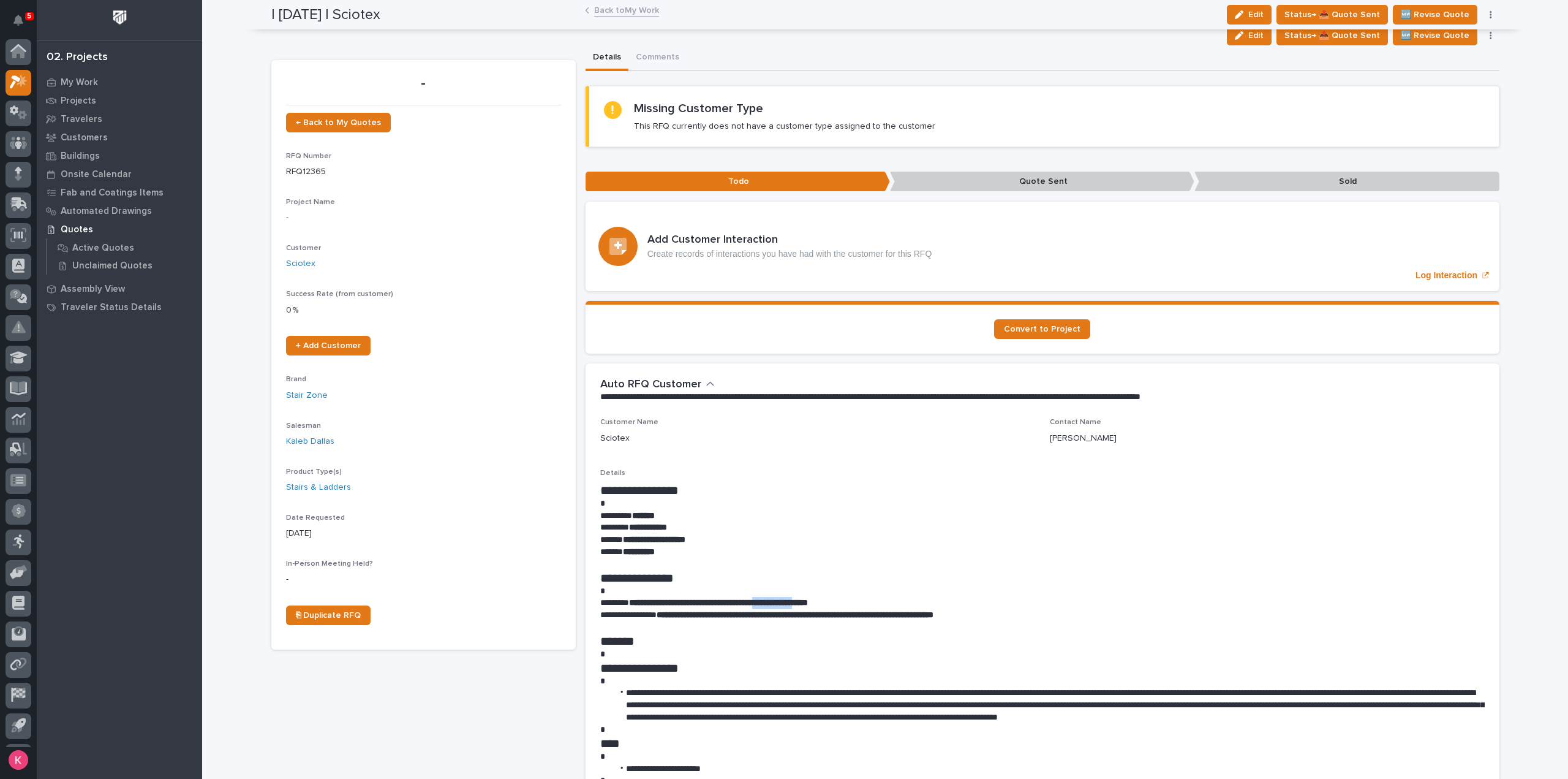
scroll to position [27, 0]
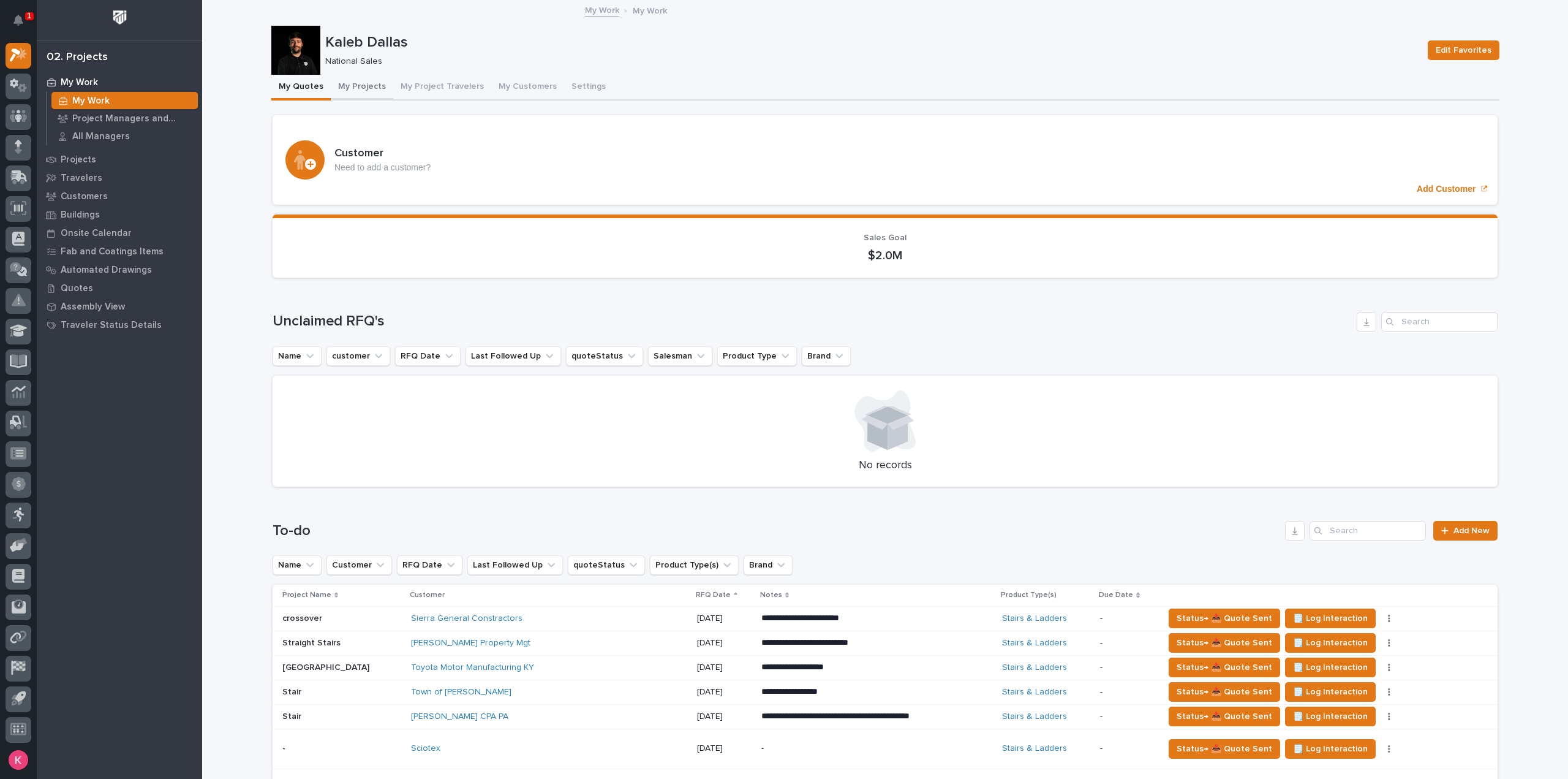
click at [342, 84] on button "My Projects" at bounding box center [361, 87] width 62 height 25
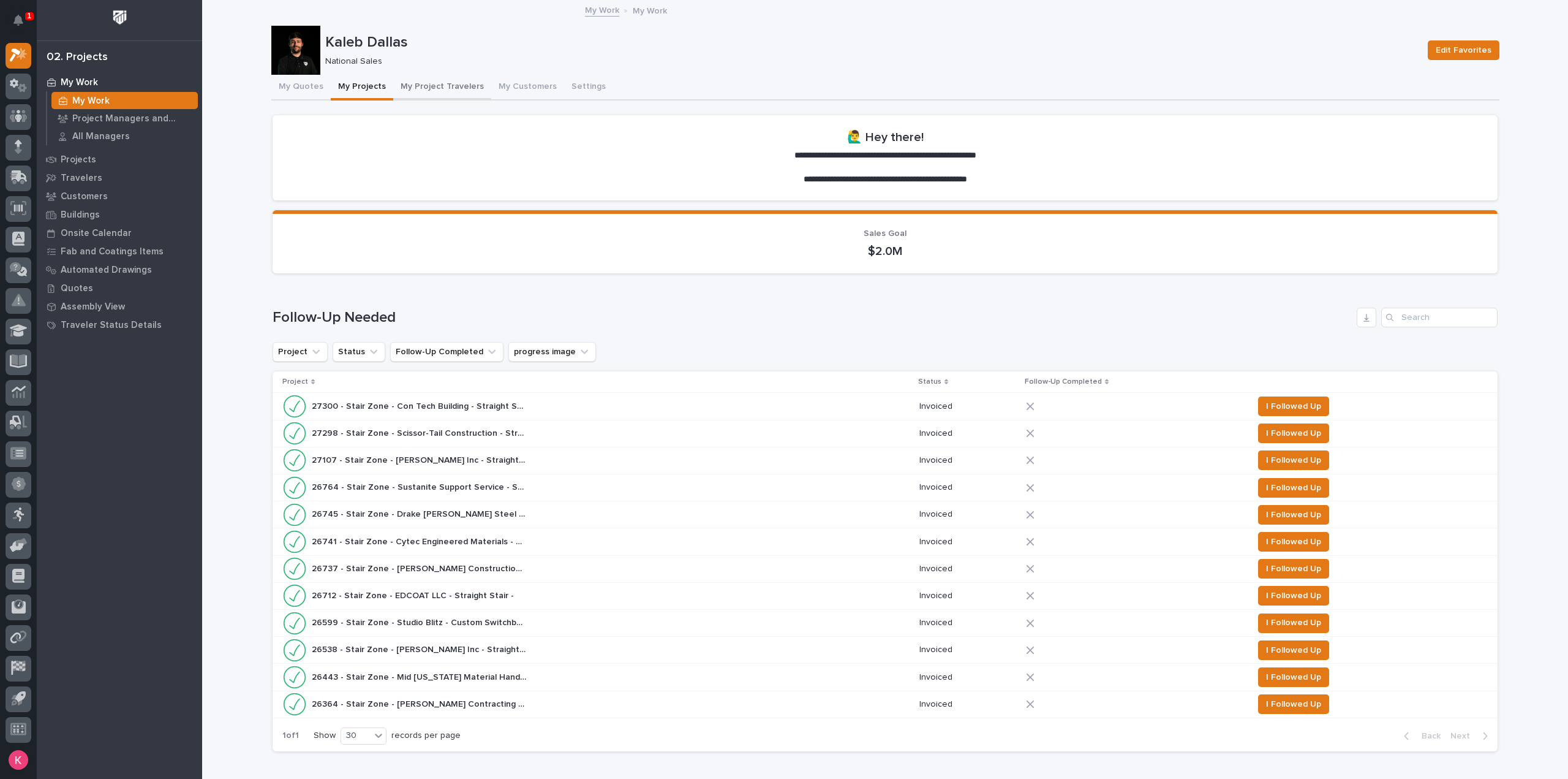
click at [444, 81] on button "My Project Travelers" at bounding box center [442, 87] width 98 height 25
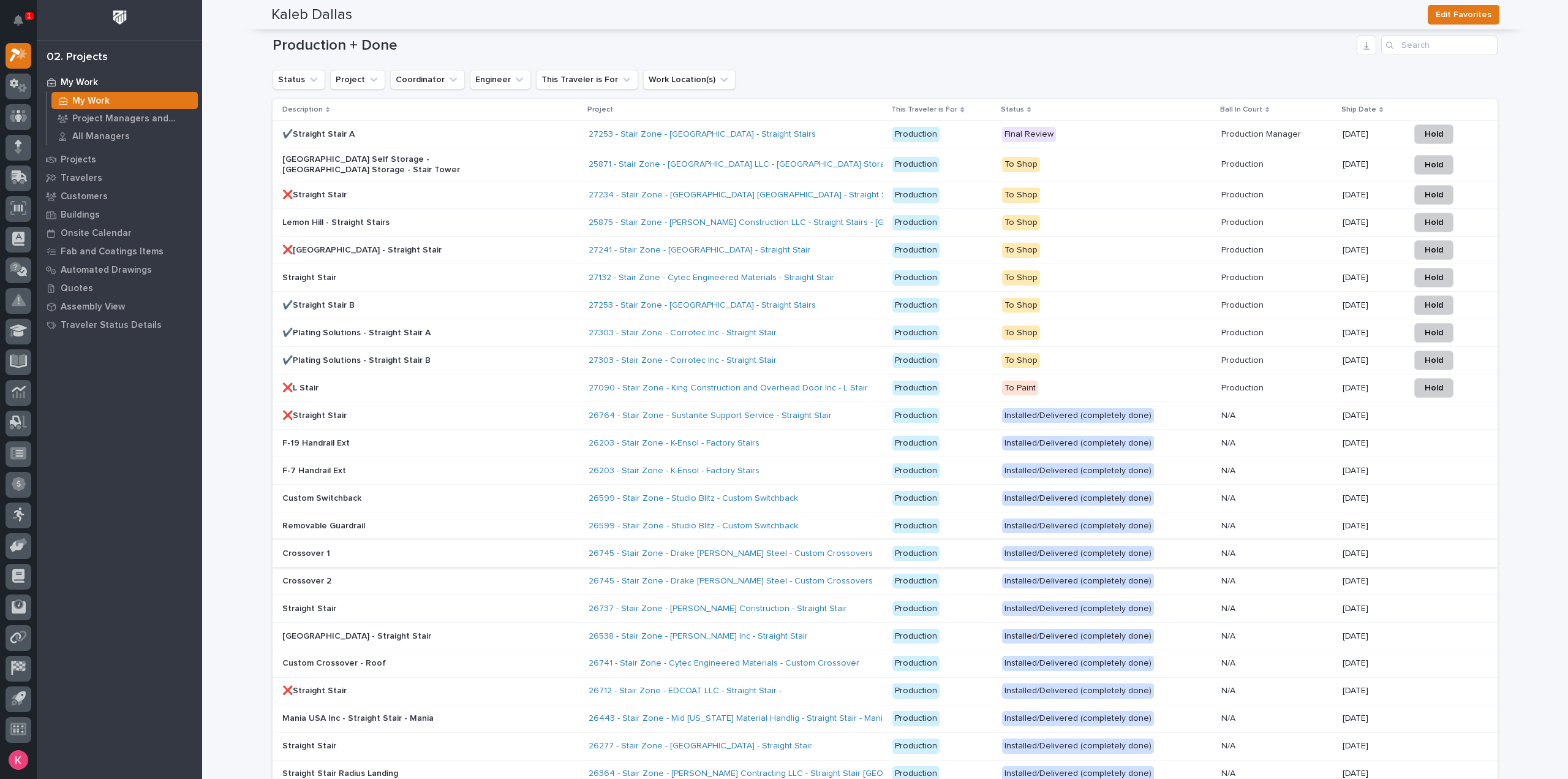
scroll to position [1407, 0]
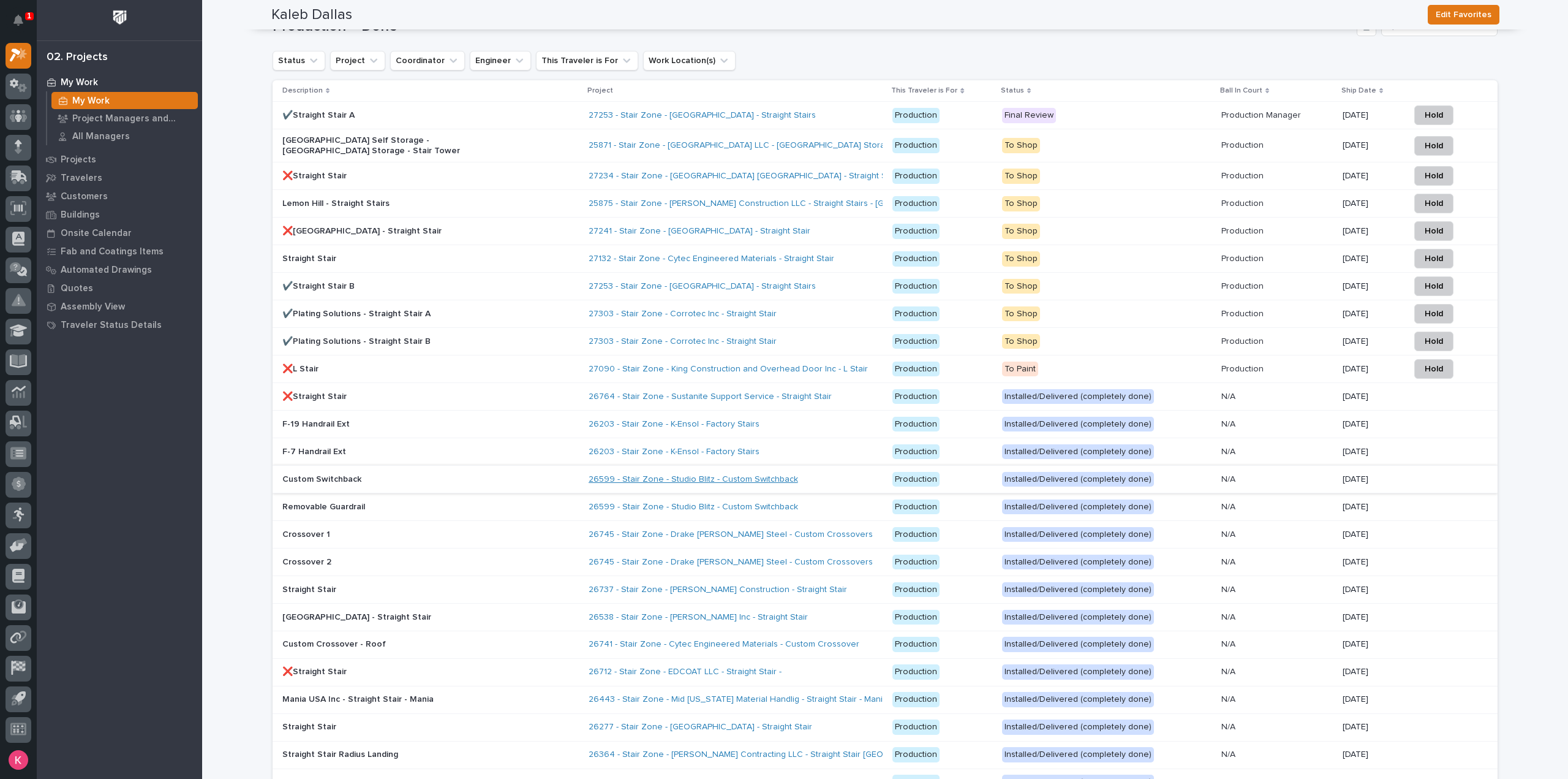
click at [667, 480] on link "26599 - Stair Zone - Studio Blitz - Custom Switchback" at bounding box center [693, 480] width 209 height 11
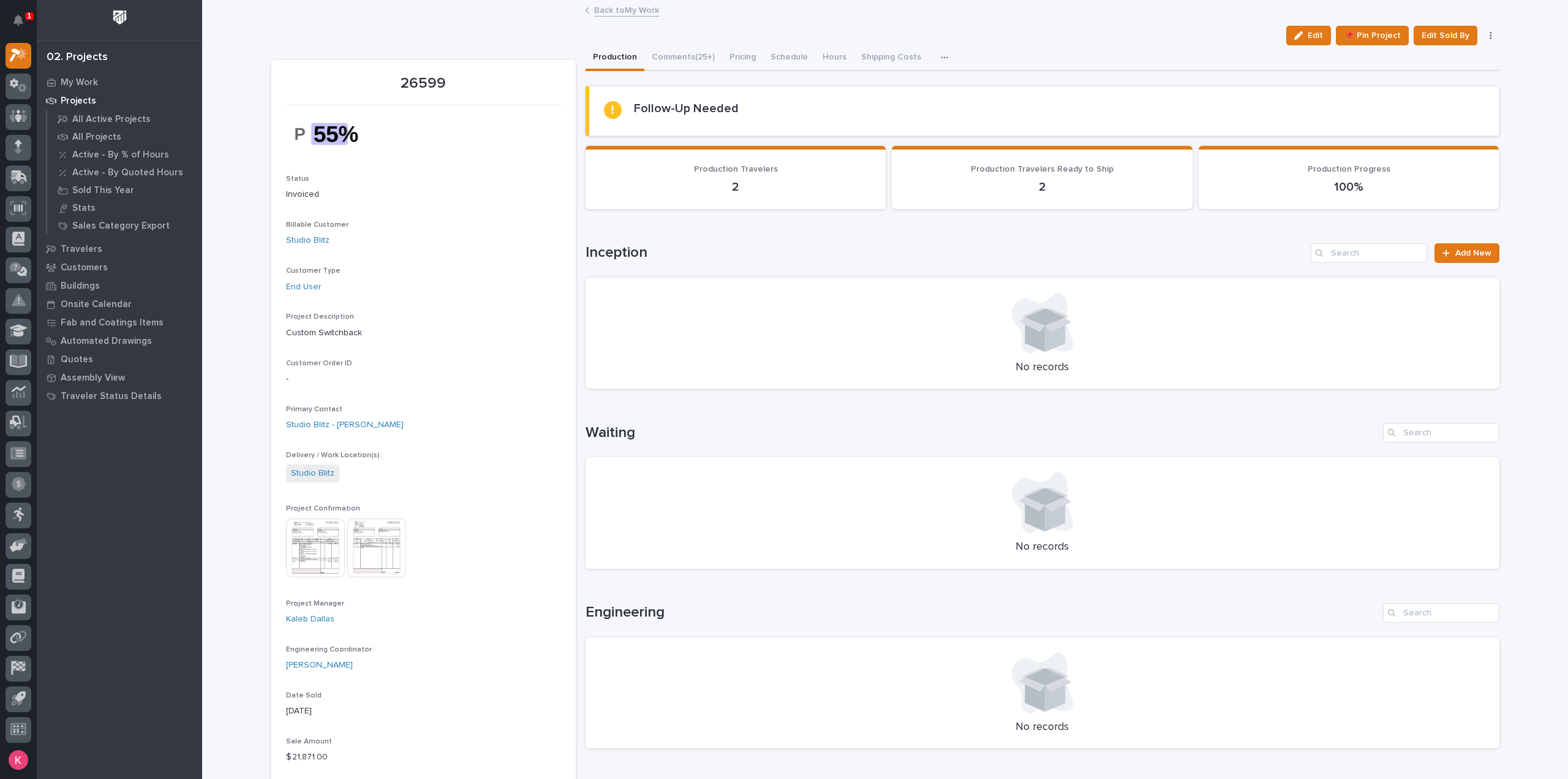
click at [674, 62] on button "Comments (25+)" at bounding box center [682, 58] width 78 height 25
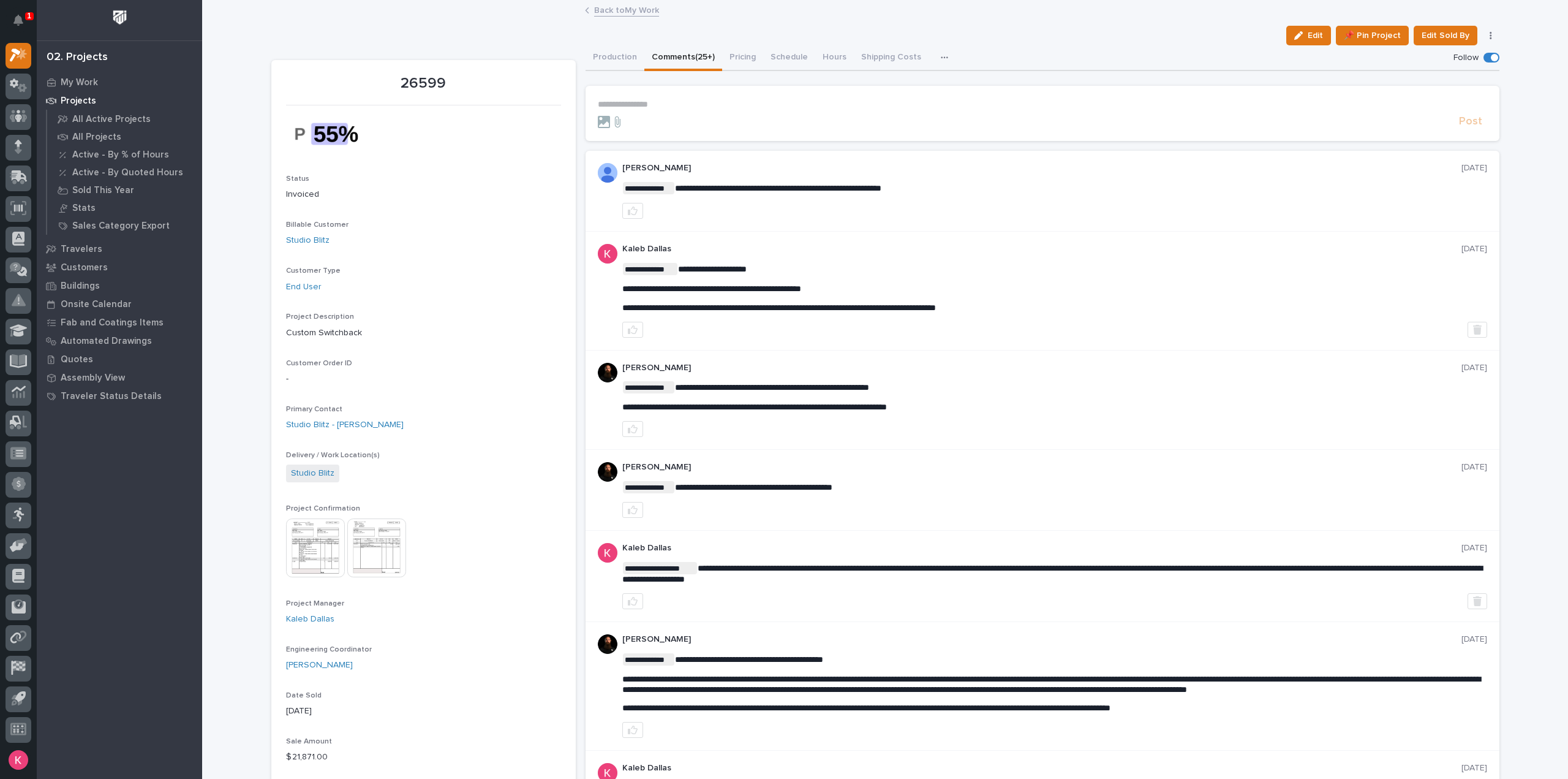
drag, startPoint x: 646, startPoint y: 264, endPoint x: 887, endPoint y: 241, distance: 242.1
click at [887, 241] on div "**********" at bounding box center [1042, 291] width 914 height 118
